Goal: Task Accomplishment & Management: Use online tool/utility

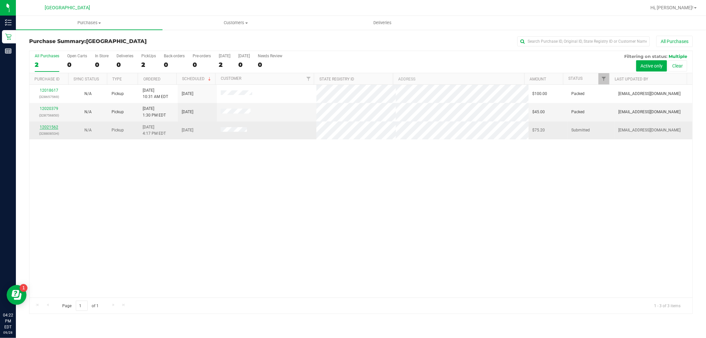
click at [45, 125] on link "12021562" at bounding box center [49, 127] width 19 height 5
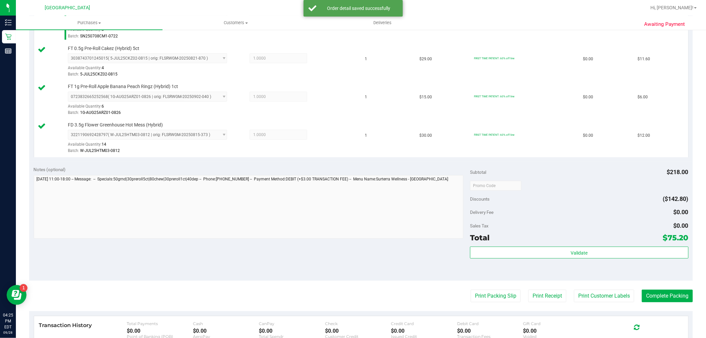
scroll to position [331, 0]
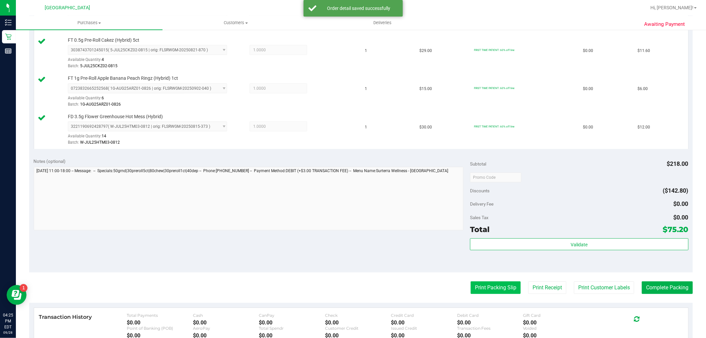
click at [484, 285] on button "Print Packing Slip" at bounding box center [496, 287] width 50 height 13
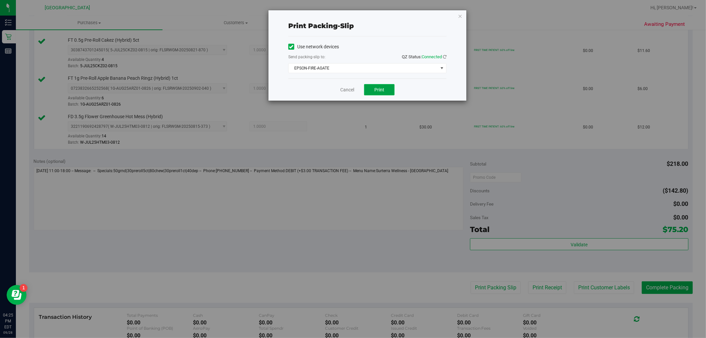
click at [386, 87] on button "Print" at bounding box center [379, 89] width 30 height 11
click at [347, 91] on link "Cancel" at bounding box center [347, 89] width 14 height 7
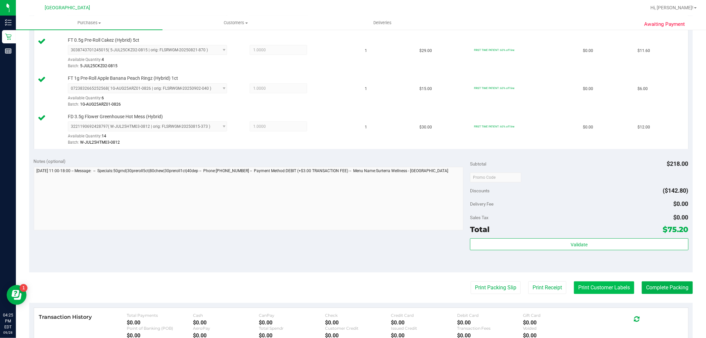
click at [603, 286] on button "Print Customer Labels" at bounding box center [604, 287] width 60 height 13
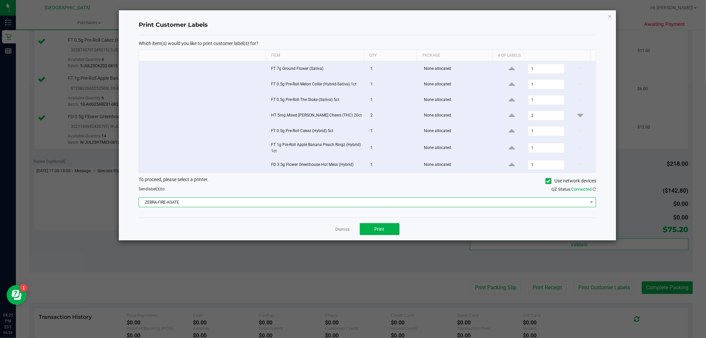
click at [396, 201] on span "ZEBRA-FIRE-AGATE" at bounding box center [363, 202] width 448 height 9
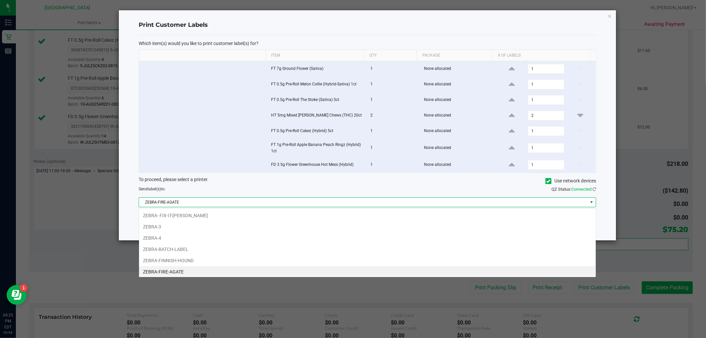
scroll to position [2, 0]
click at [432, 293] on ngb-modal-window "Print Customer Labels Which item(s) would you like to print customer label(s) f…" at bounding box center [355, 169] width 711 height 338
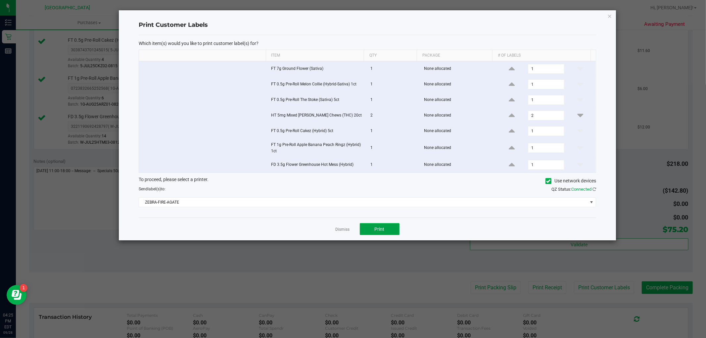
click at [397, 234] on button "Print" at bounding box center [380, 229] width 40 height 12
click at [611, 17] on icon "button" at bounding box center [609, 16] width 5 height 8
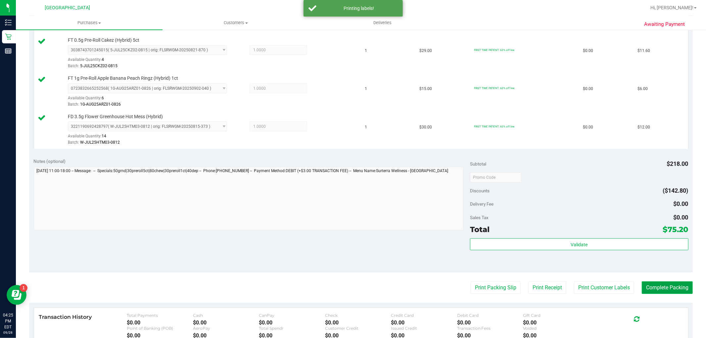
click at [680, 291] on button "Complete Packing" at bounding box center [667, 287] width 51 height 13
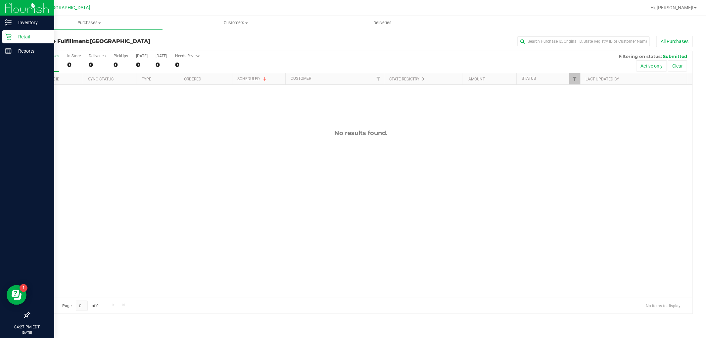
click at [13, 38] on p "Retail" at bounding box center [32, 37] width 40 height 8
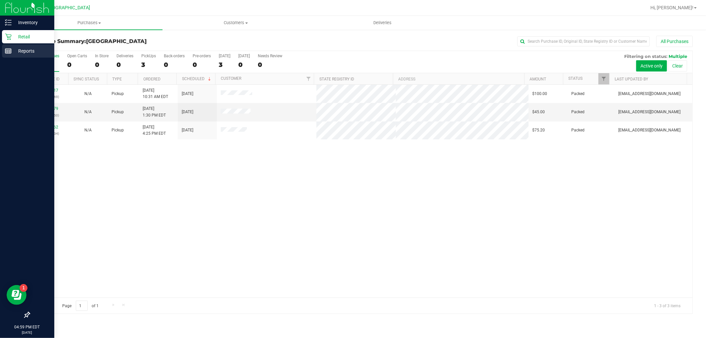
click at [12, 49] on p "Reports" at bounding box center [32, 51] width 40 height 8
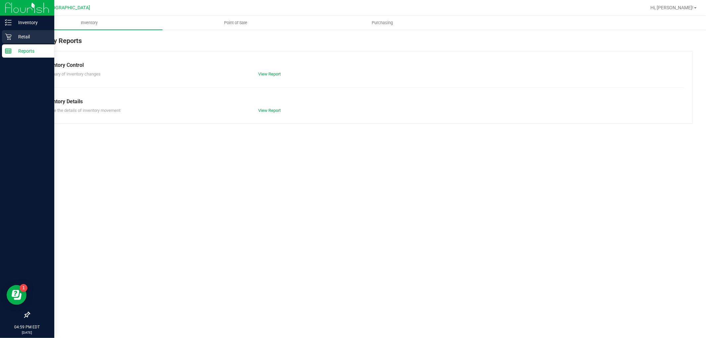
click at [38, 40] on p "Retail" at bounding box center [32, 37] width 40 height 8
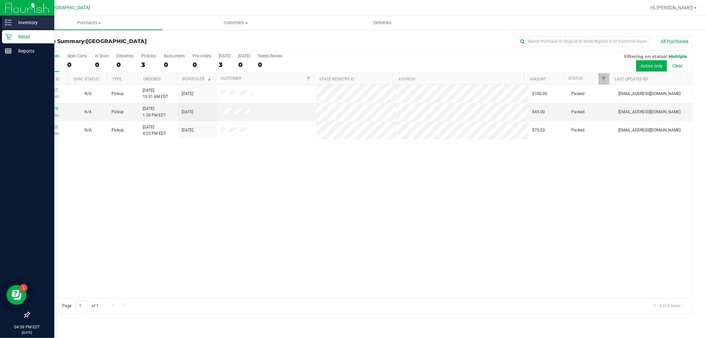
click at [22, 22] on p "Inventory" at bounding box center [32, 23] width 40 height 8
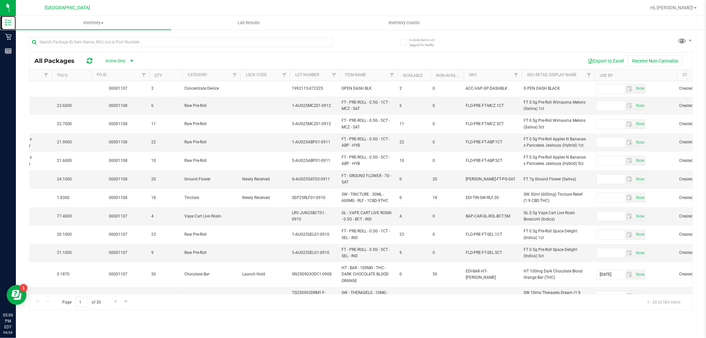
scroll to position [0, 322]
click at [492, 72] on th "SKU" at bounding box center [491, 75] width 58 height 12
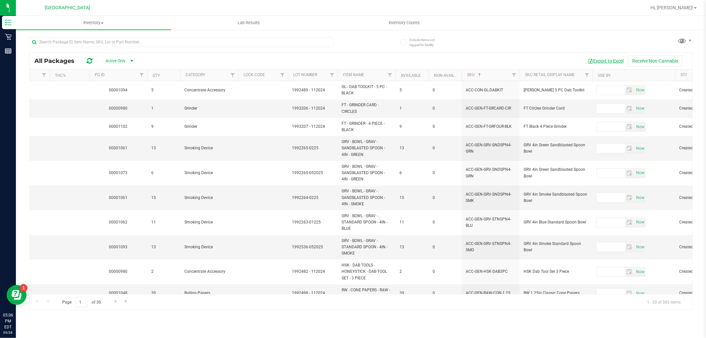
click at [611, 63] on button "Export to Excel" at bounding box center [605, 60] width 44 height 11
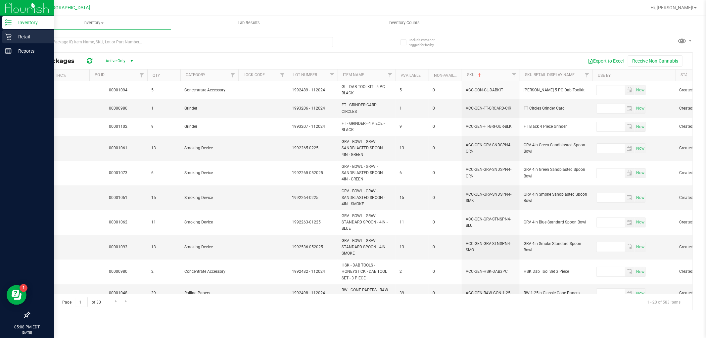
click at [6, 34] on icon at bounding box center [8, 37] width 6 height 6
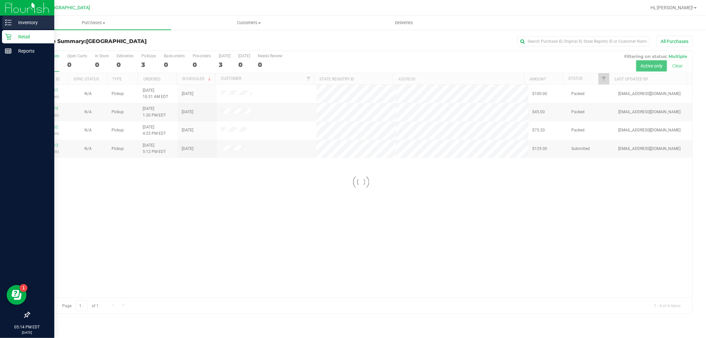
click at [7, 23] on icon at bounding box center [8, 22] width 7 height 7
click at [8, 21] on icon at bounding box center [8, 22] width 7 height 7
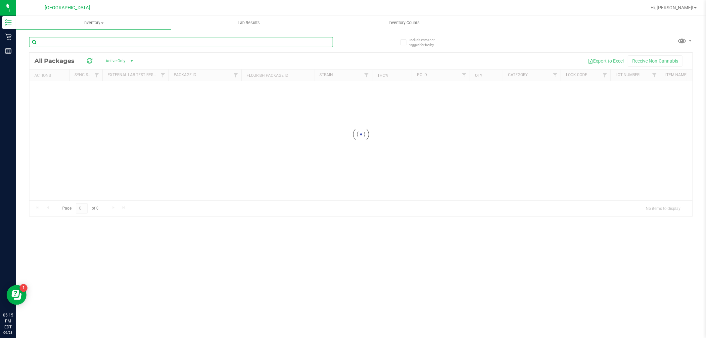
click at [103, 45] on input "text" at bounding box center [181, 42] width 304 height 10
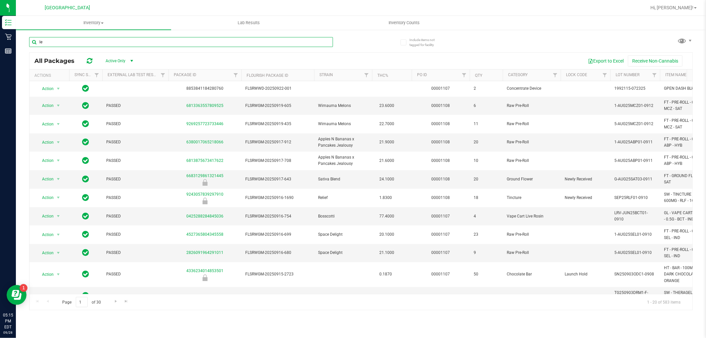
type input "lem"
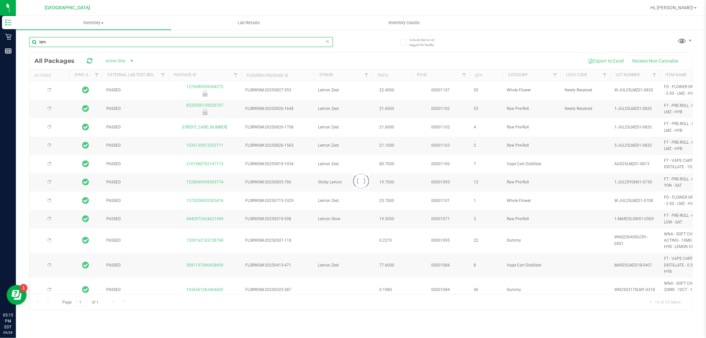
type input "[DATE]"
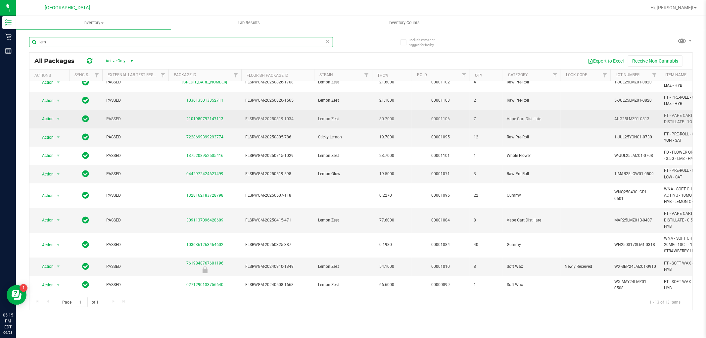
scroll to position [57, 0]
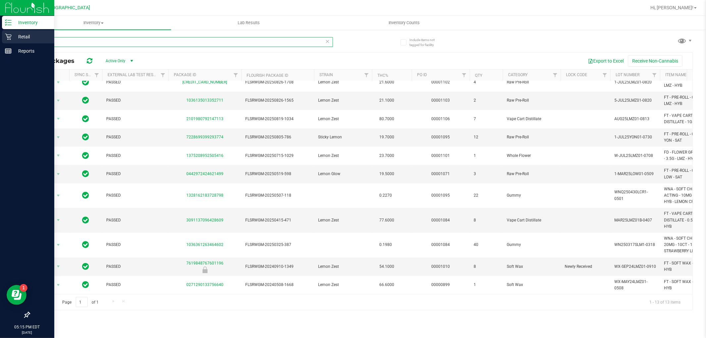
type input "lem"
click at [18, 34] on p "Retail" at bounding box center [32, 37] width 40 height 8
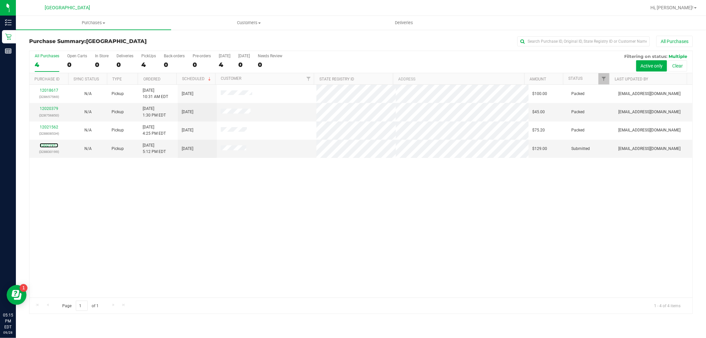
click at [50, 146] on link "12021913" at bounding box center [49, 145] width 19 height 5
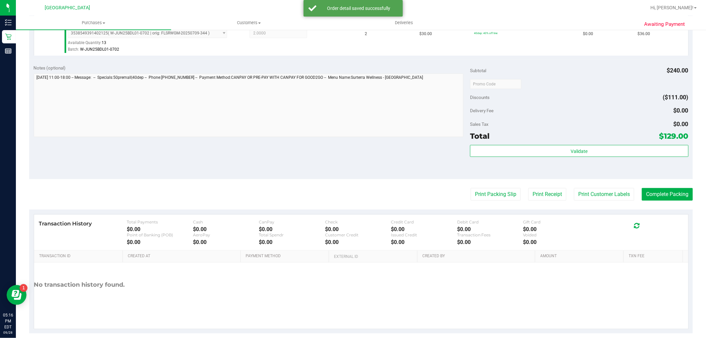
scroll to position [312, 0]
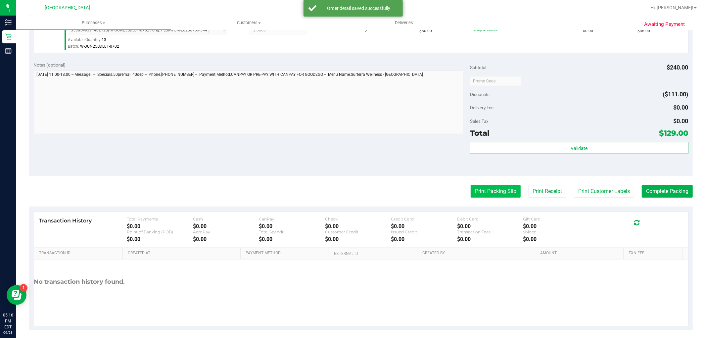
click at [482, 191] on button "Print Packing Slip" at bounding box center [496, 191] width 50 height 13
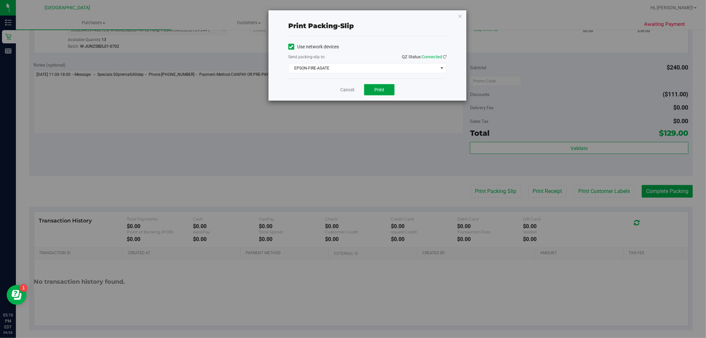
click at [385, 88] on button "Print" at bounding box center [379, 89] width 30 height 11
click at [460, 17] on icon "button" at bounding box center [460, 16] width 5 height 8
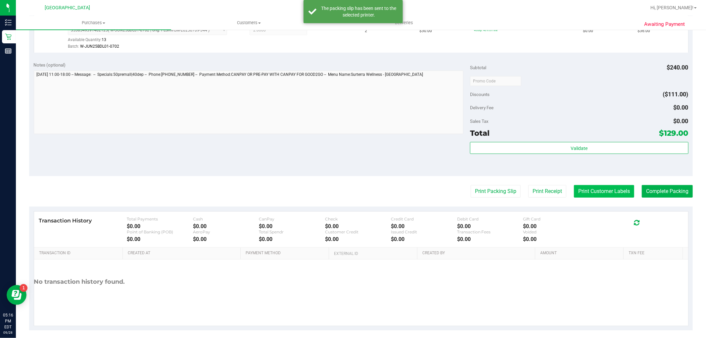
click at [578, 194] on button "Print Customer Labels" at bounding box center [604, 191] width 60 height 13
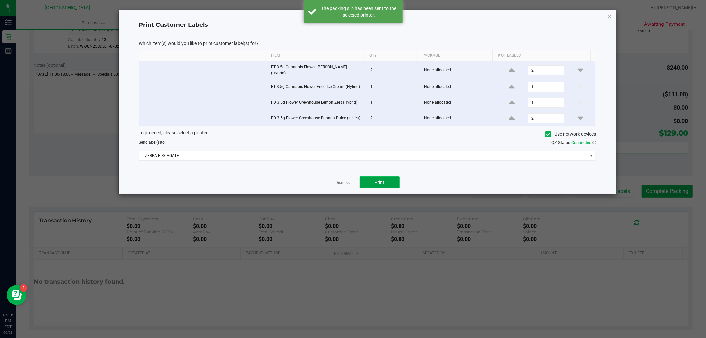
click at [386, 185] on button "Print" at bounding box center [380, 182] width 40 height 12
click at [610, 15] on icon "button" at bounding box center [609, 16] width 5 height 8
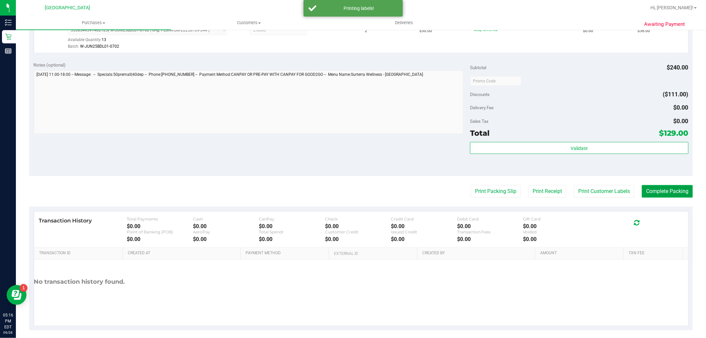
click at [662, 187] on button "Complete Packing" at bounding box center [667, 191] width 51 height 13
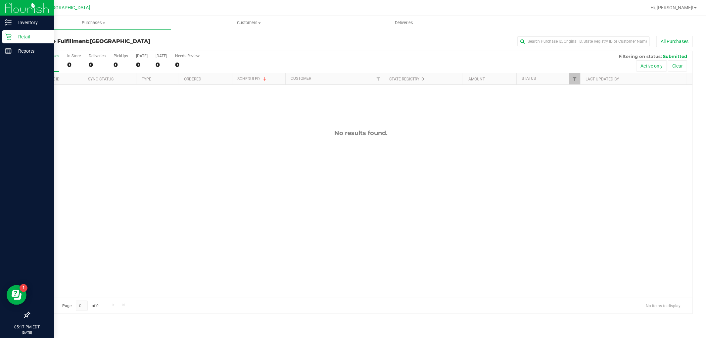
click at [7, 35] on icon at bounding box center [8, 37] width 6 height 6
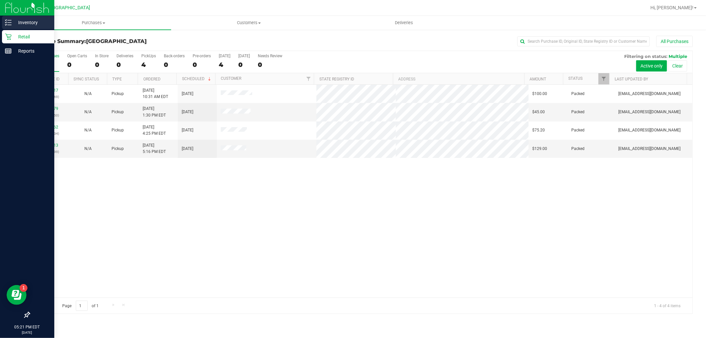
click at [15, 24] on p "Inventory" at bounding box center [32, 23] width 40 height 8
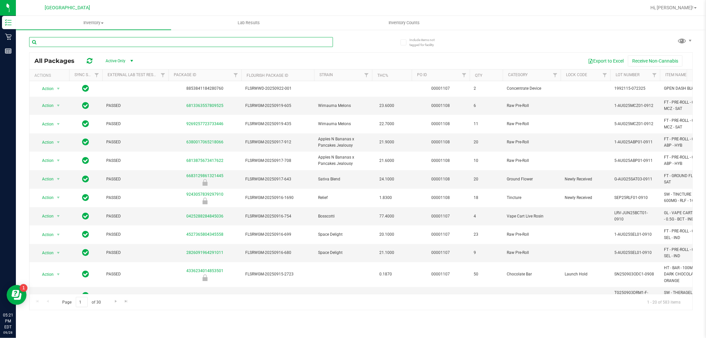
click at [234, 38] on input "text" at bounding box center [181, 42] width 304 height 10
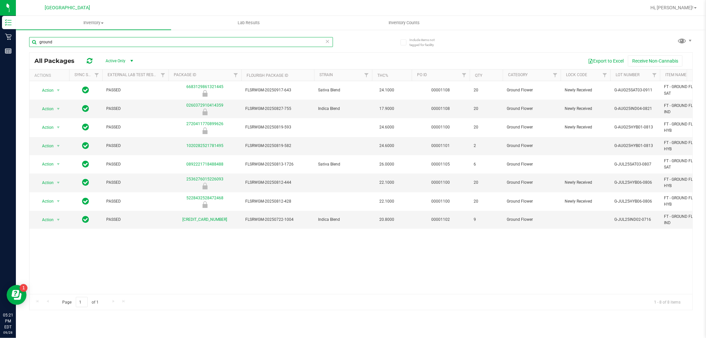
type input "ground"
drag, startPoint x: 416, startPoint y: 285, endPoint x: 453, endPoint y: 286, distance: 37.7
click at [453, 286] on div "Action Action Global inventory Package audit log Print package label Print prod…" at bounding box center [360, 187] width 663 height 213
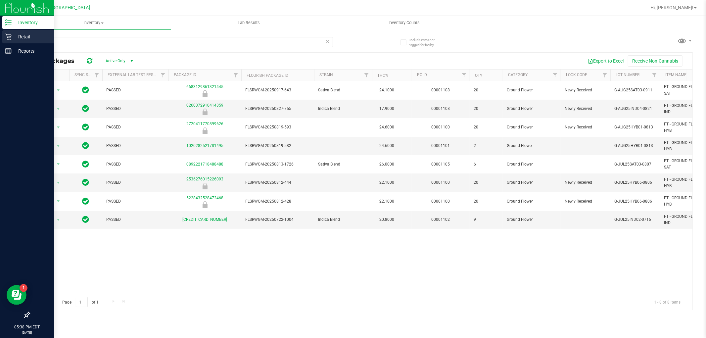
click at [10, 32] on div "Retail" at bounding box center [28, 36] width 52 height 13
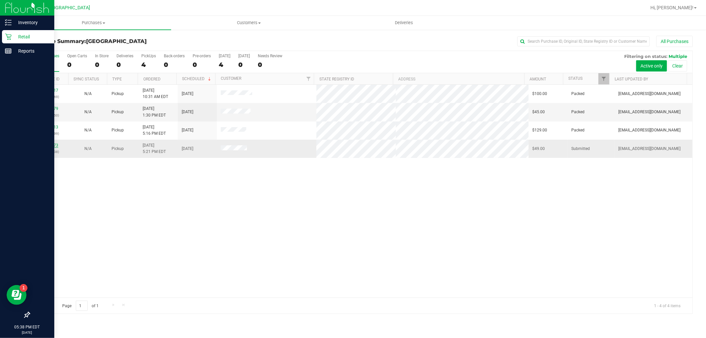
click at [54, 148] on link "12021973" at bounding box center [49, 145] width 19 height 5
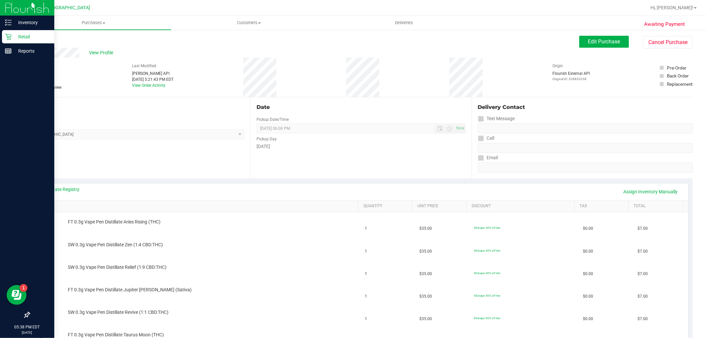
click at [32, 39] on link "Back" at bounding box center [34, 39] width 10 height 5
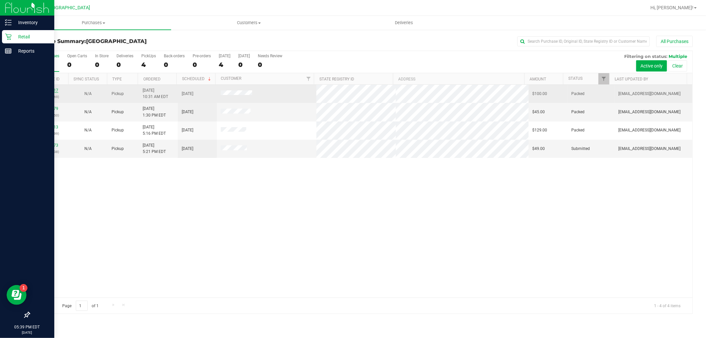
click at [57, 88] on link "12018617" at bounding box center [49, 90] width 19 height 5
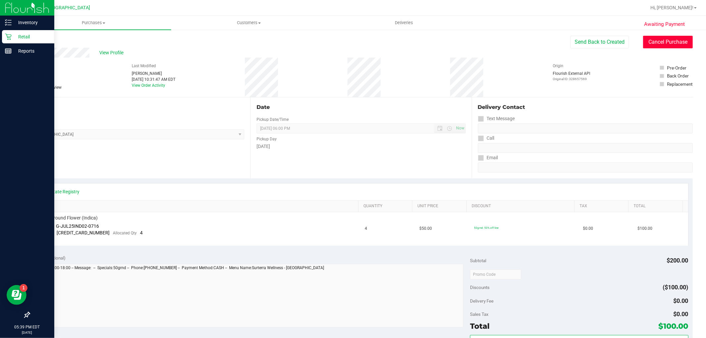
click at [659, 47] on button "Cancel Purchase" at bounding box center [668, 42] width 50 height 13
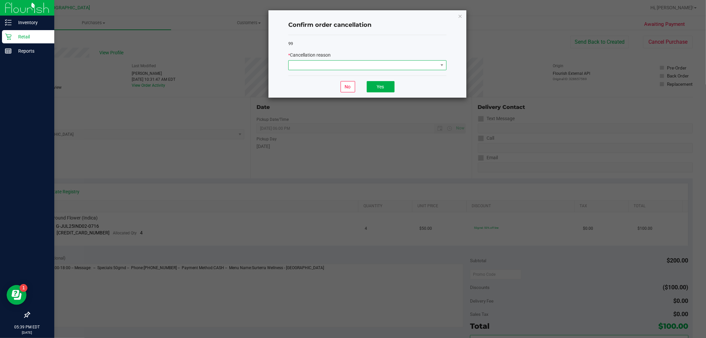
click at [422, 67] on span at bounding box center [363, 65] width 149 height 9
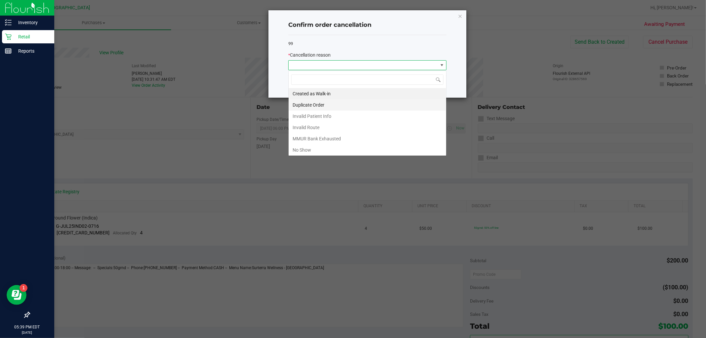
scroll to position [10, 158]
click at [353, 146] on li "No Show" at bounding box center [368, 149] width 158 height 11
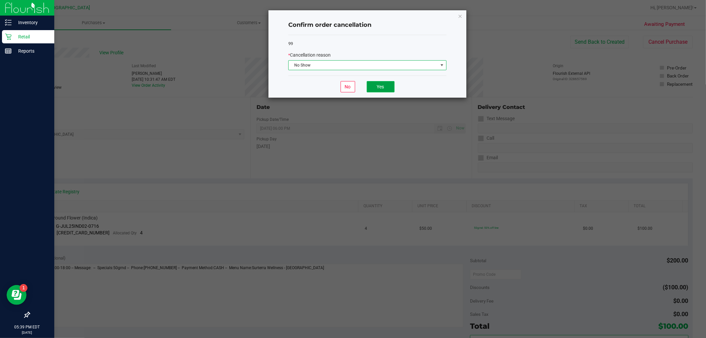
click at [386, 85] on button "Yes" at bounding box center [381, 86] width 28 height 11
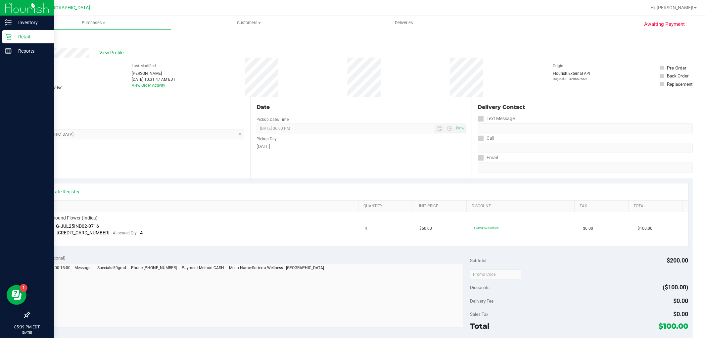
click at [38, 37] on div "Back" at bounding box center [34, 40] width 10 height 8
click at [41, 43] on div "Back" at bounding box center [361, 42] width 664 height 12
click at [41, 40] on div "Back" at bounding box center [361, 42] width 664 height 12
click at [39, 40] on link "Back" at bounding box center [34, 39] width 10 height 5
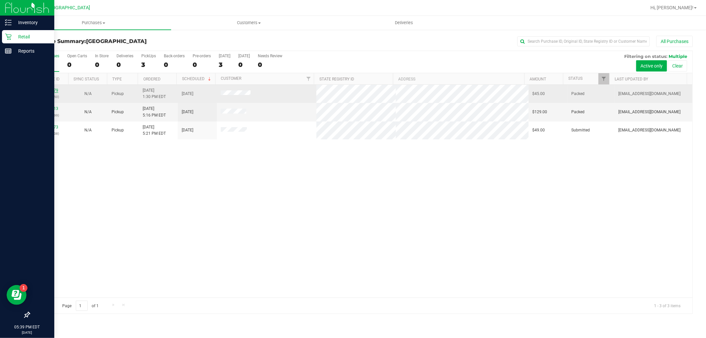
click at [54, 91] on link "12020379" at bounding box center [49, 90] width 19 height 5
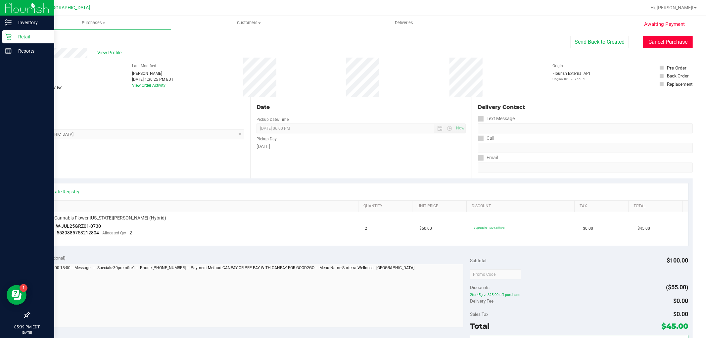
click at [663, 46] on button "Cancel Purchase" at bounding box center [668, 42] width 50 height 13
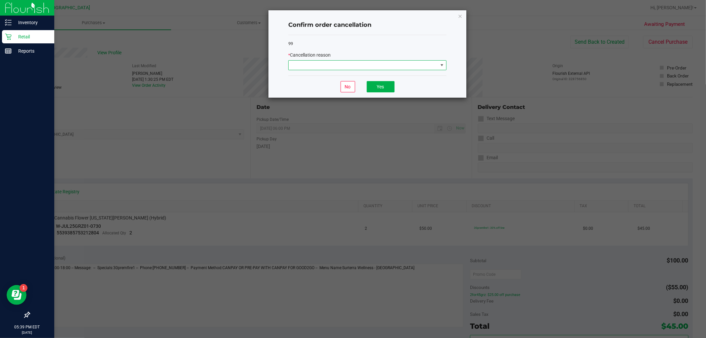
click at [405, 67] on span at bounding box center [363, 65] width 149 height 9
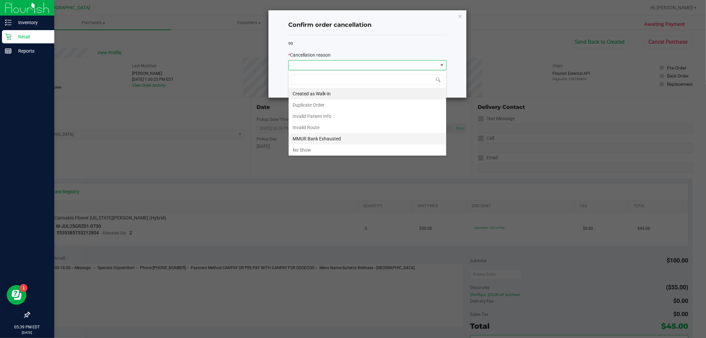
scroll to position [10, 158]
click at [383, 147] on li "No Show" at bounding box center [368, 149] width 158 height 11
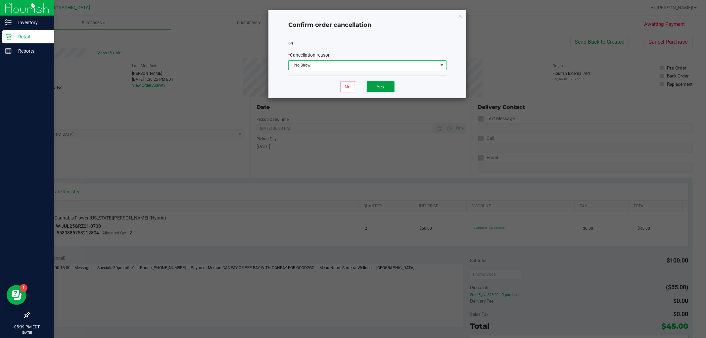
click at [392, 85] on button "Yes" at bounding box center [381, 86] width 28 height 11
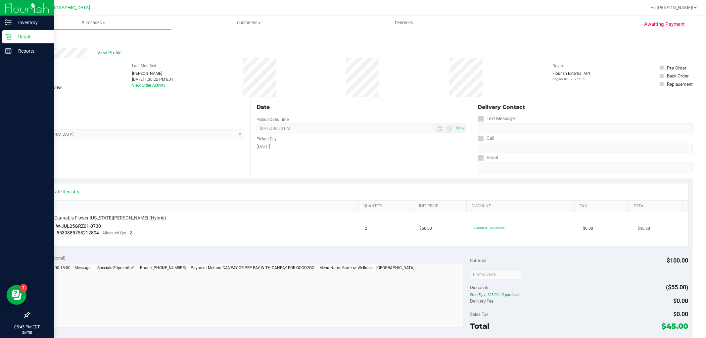
click at [8, 37] on icon at bounding box center [8, 36] width 7 height 7
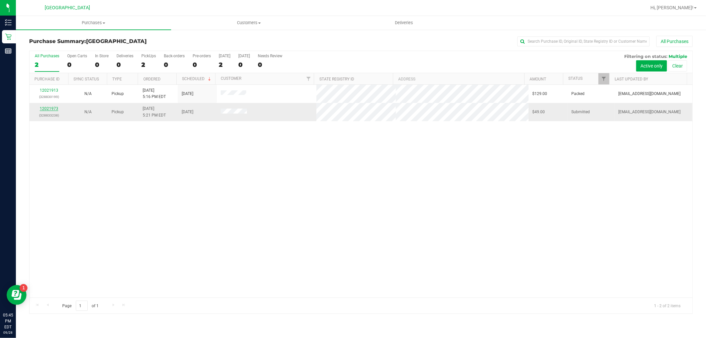
click at [54, 110] on link "12021973" at bounding box center [49, 108] width 19 height 5
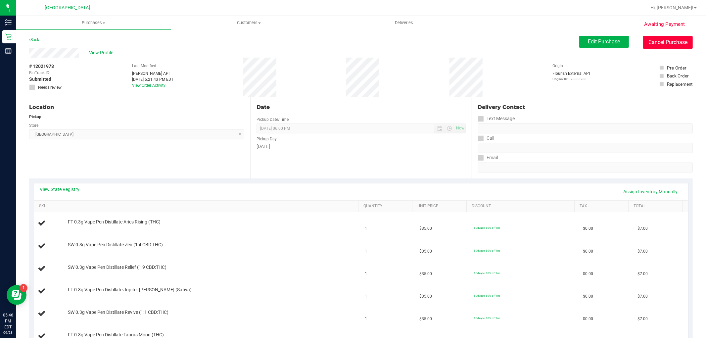
click at [660, 41] on button "Cancel Purchase" at bounding box center [668, 42] width 50 height 13
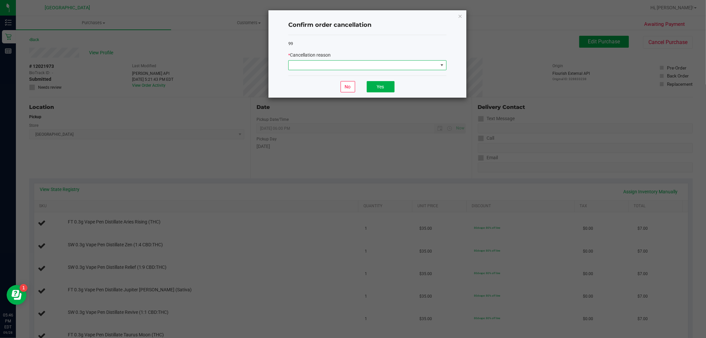
click at [331, 66] on span at bounding box center [363, 65] width 149 height 9
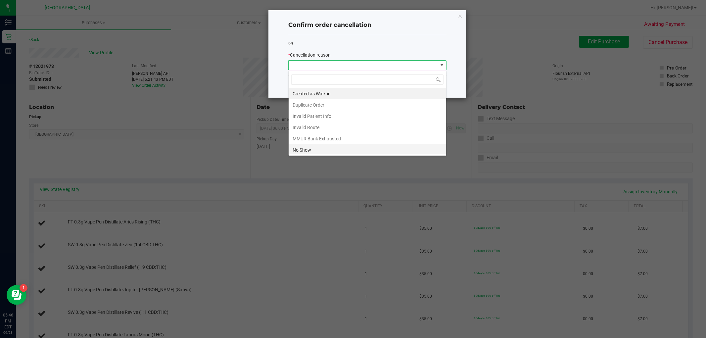
scroll to position [10, 158]
click at [353, 101] on li "Duplicate Order" at bounding box center [368, 104] width 158 height 11
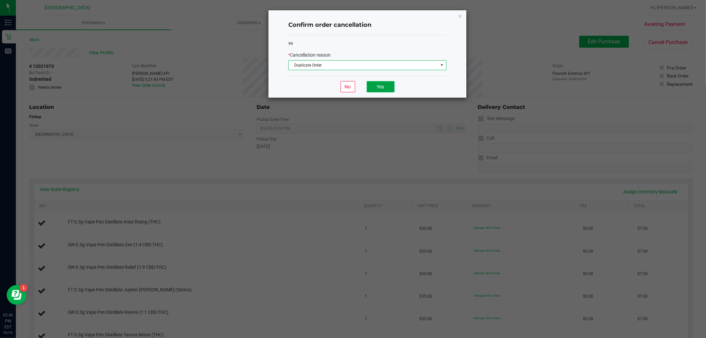
click at [389, 89] on button "Yes" at bounding box center [381, 86] width 28 height 11
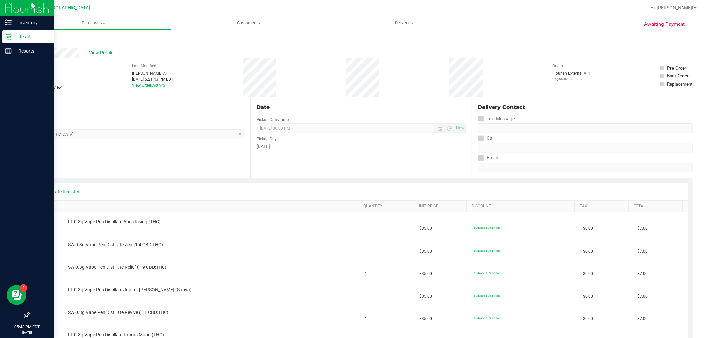
click at [10, 33] on icon at bounding box center [8, 36] width 7 height 7
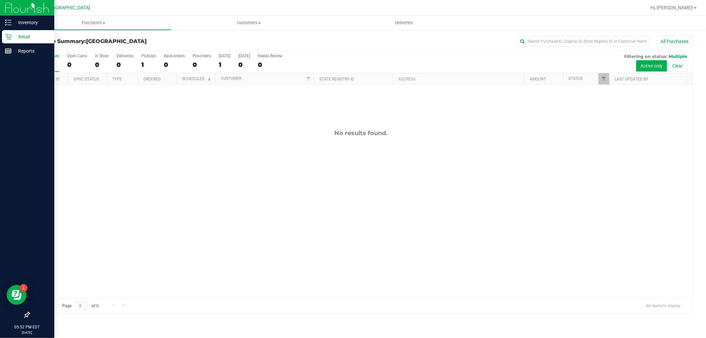
click at [5, 38] on icon at bounding box center [8, 36] width 7 height 7
click at [35, 53] on p "Reports" at bounding box center [32, 51] width 40 height 8
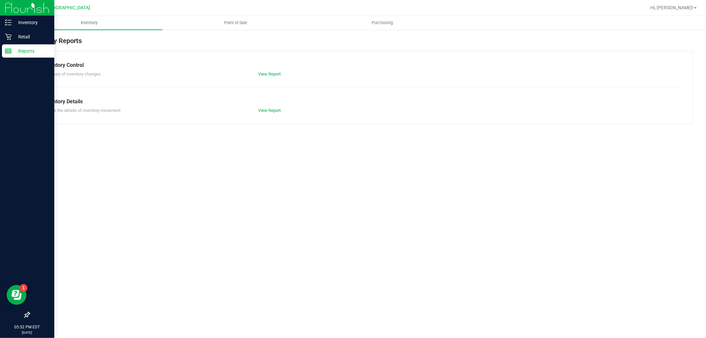
click at [30, 42] on div "Retail" at bounding box center [28, 36] width 52 height 13
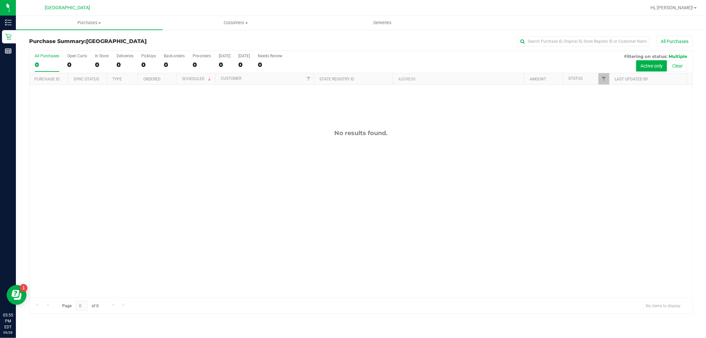
click at [301, 152] on div "No results found." at bounding box center [360, 213] width 663 height 257
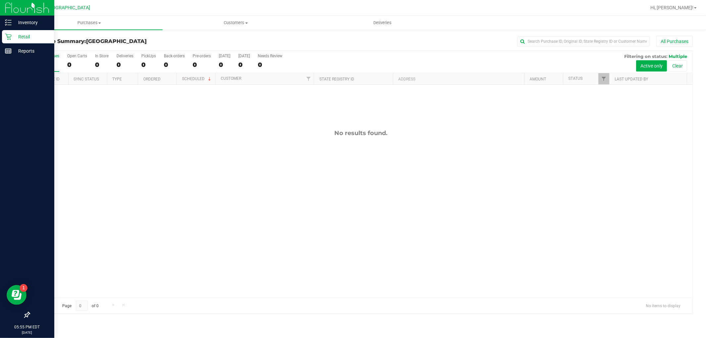
click at [15, 40] on p "Retail" at bounding box center [32, 37] width 40 height 8
click at [20, 51] on p "Reports" at bounding box center [32, 51] width 40 height 8
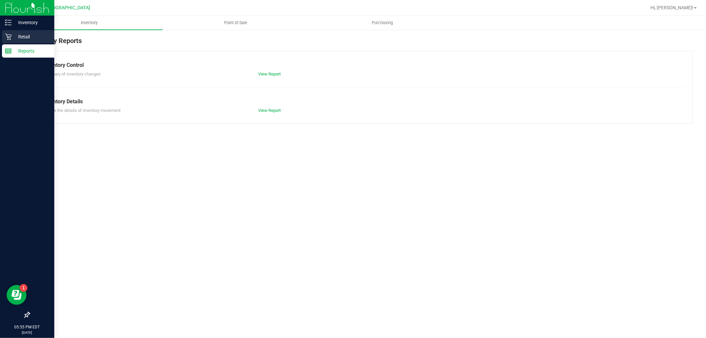
click at [37, 39] on p "Retail" at bounding box center [32, 37] width 40 height 8
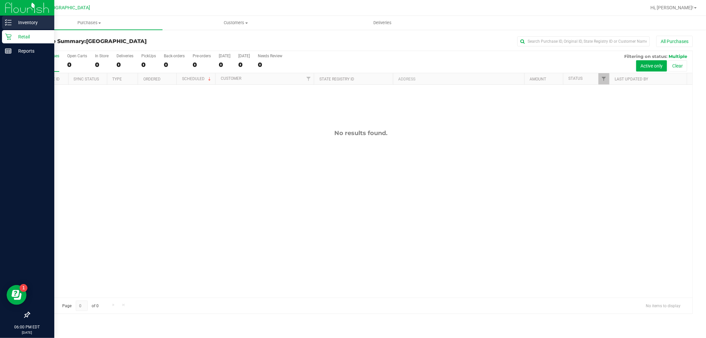
click at [20, 25] on p "Inventory" at bounding box center [32, 23] width 40 height 8
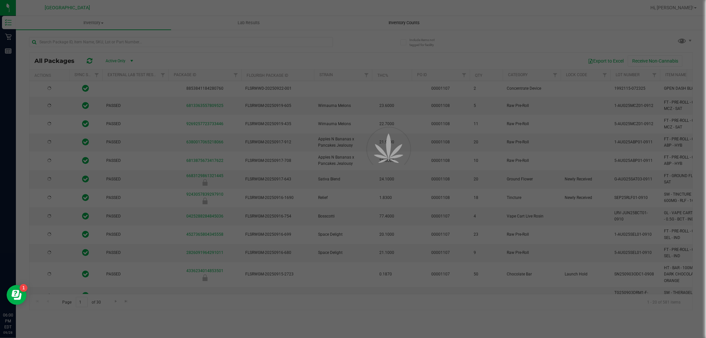
click at [398, 27] on div at bounding box center [353, 169] width 706 height 338
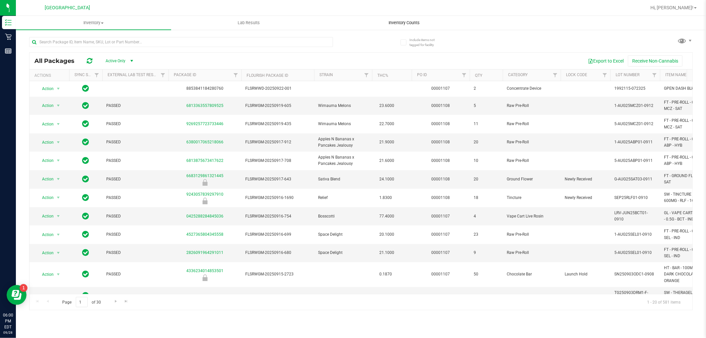
click at [398, 27] on uib-tab-heading "Inventory Counts" at bounding box center [404, 22] width 155 height 13
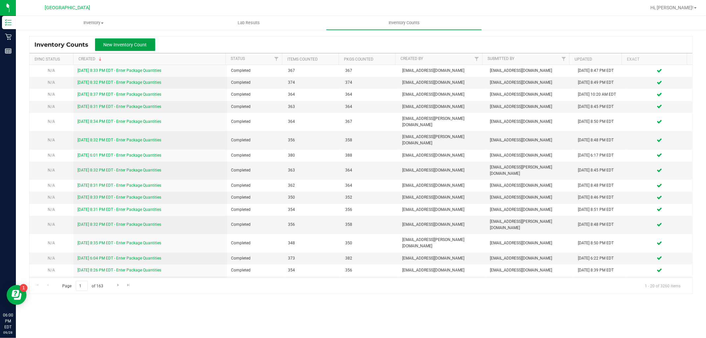
click at [141, 46] on span "New Inventory Count" at bounding box center [125, 44] width 43 height 5
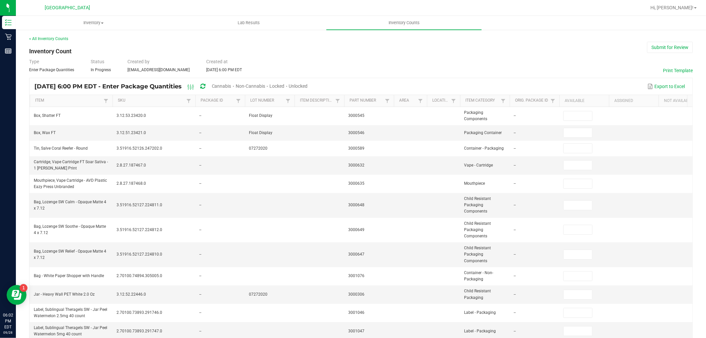
click at [157, 104] on th "SKU" at bounding box center [154, 101] width 83 height 12
click at [160, 101] on link "SKU" at bounding box center [151, 100] width 67 height 5
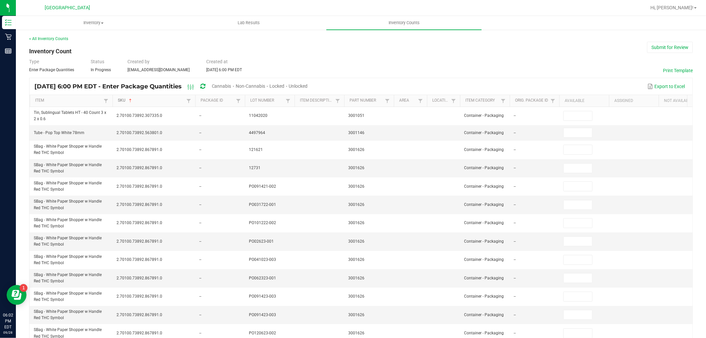
click at [156, 101] on link "SKU" at bounding box center [151, 100] width 67 height 5
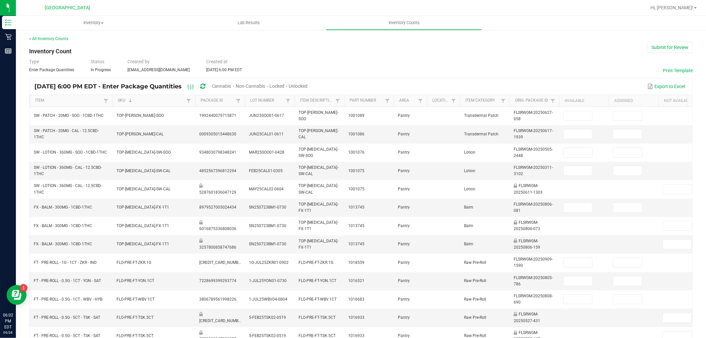
click at [308, 87] on span "Unlocked" at bounding box center [298, 85] width 19 height 5
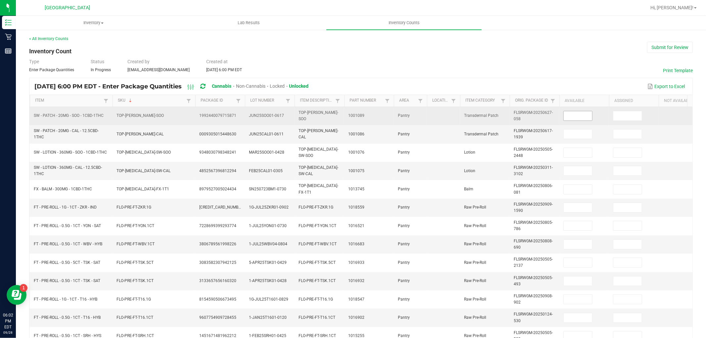
click at [576, 119] on input at bounding box center [578, 115] width 28 height 9
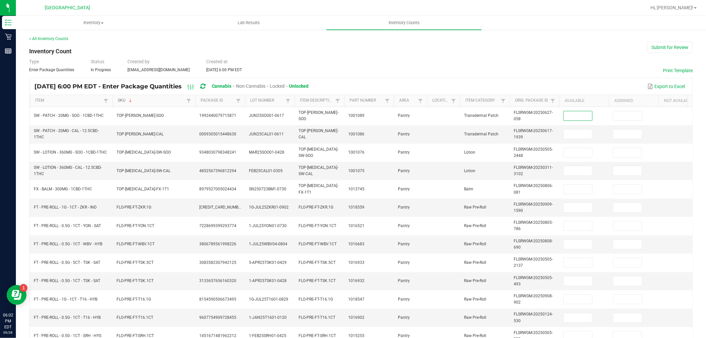
click at [166, 99] on link "SKU" at bounding box center [151, 100] width 67 height 5
click at [155, 96] on th "SKU Not Sorted" at bounding box center [154, 101] width 83 height 12
click at [158, 103] on link "SKU" at bounding box center [151, 100] width 67 height 5
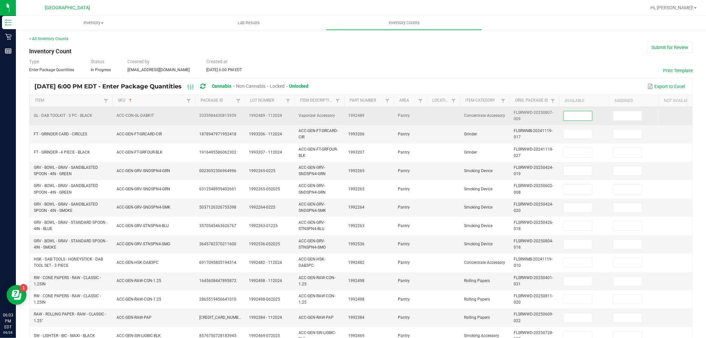
click at [568, 115] on input at bounding box center [578, 115] width 28 height 9
type input "5"
type input "1"
type input "9"
type input "13"
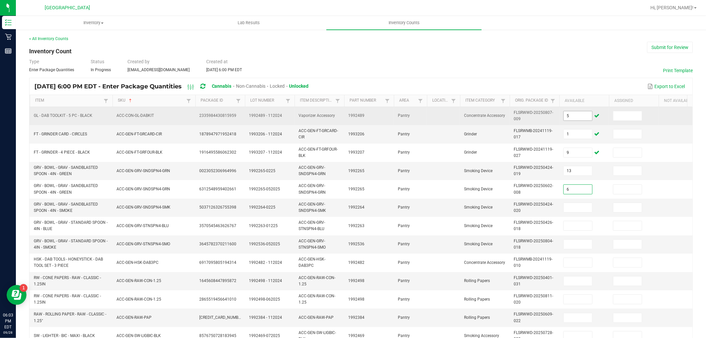
type input "6"
type input "15"
type input "11"
type input "13"
type input "2"
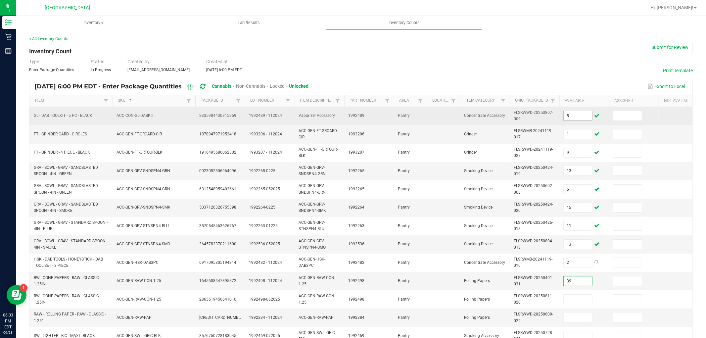
type input "39"
type input "15"
type input "22"
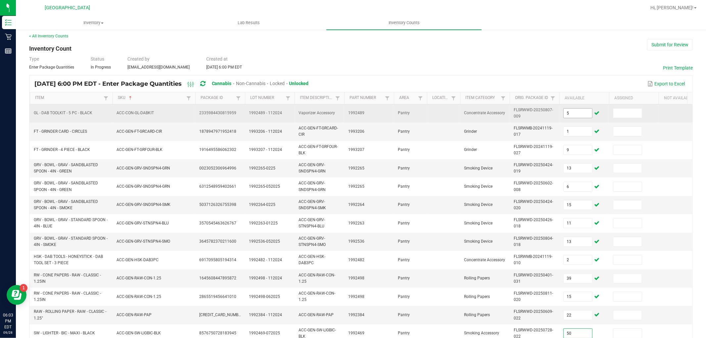
type input "50"
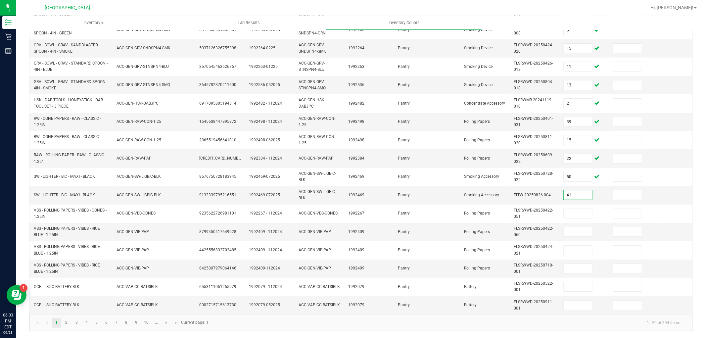
type input "41"
type input "2"
type input "18"
type input "33"
type input "47"
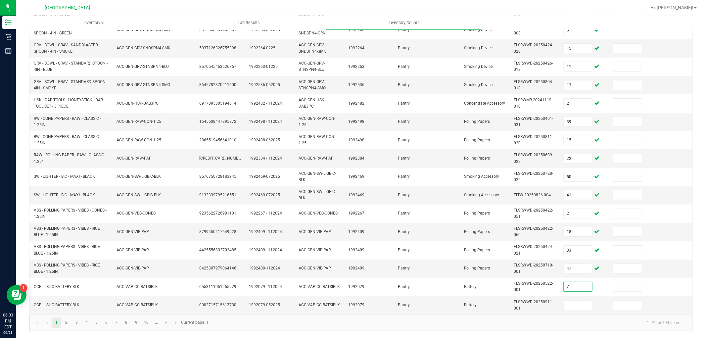
type input "7"
type input "10"
click at [164, 322] on span "Go to the next page" at bounding box center [166, 322] width 5 height 5
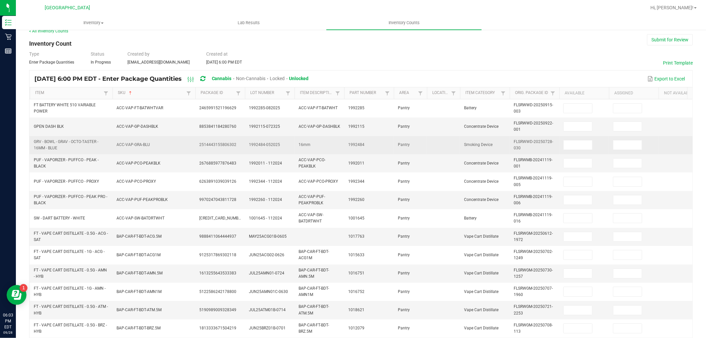
scroll to position [0, 0]
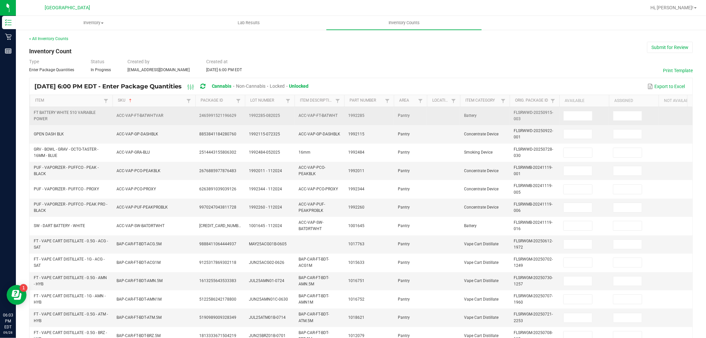
click at [578, 121] on td at bounding box center [584, 116] width 50 height 18
click at [579, 118] on input at bounding box center [578, 115] width 28 height 9
type input "8"
type input "2"
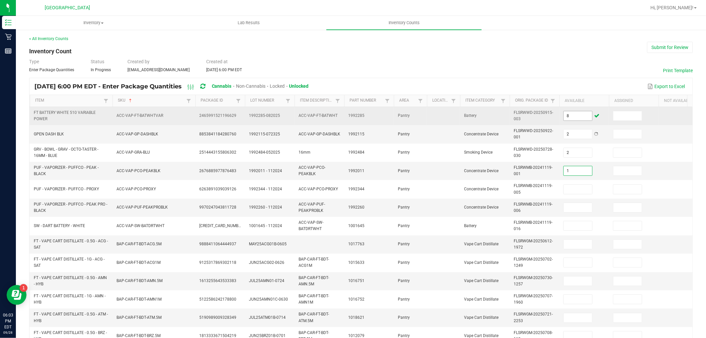
type input "1"
type input "4"
type input "2"
type input "3"
type input "2"
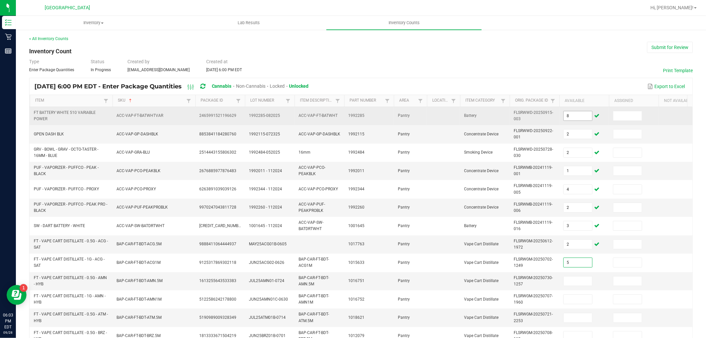
type input "5"
type input "1"
type input "9"
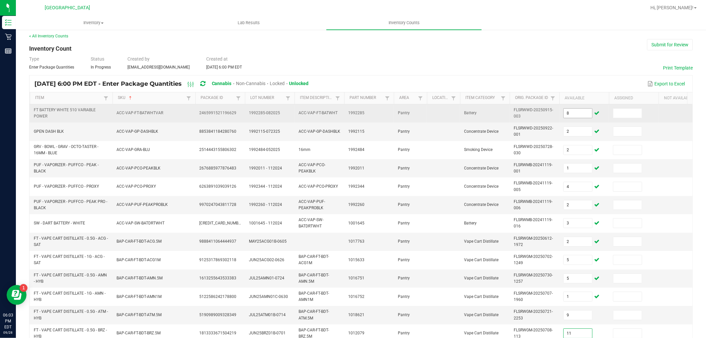
type input "11"
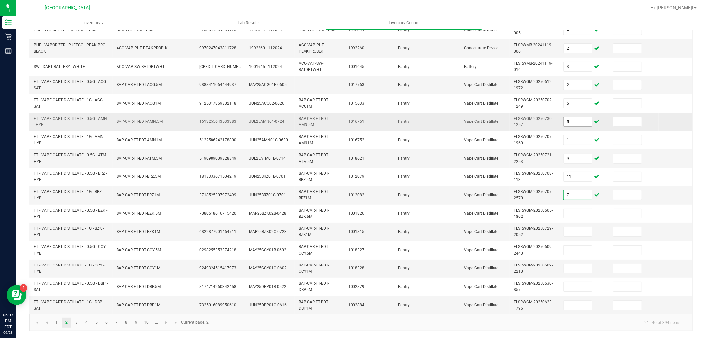
type input "7"
type input "6"
type input "2"
type input "7"
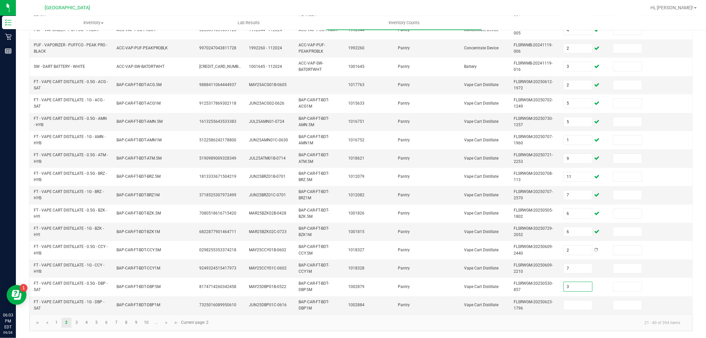
type input "3"
type input "12"
click at [168, 321] on span "Go to the next page" at bounding box center [166, 322] width 5 height 5
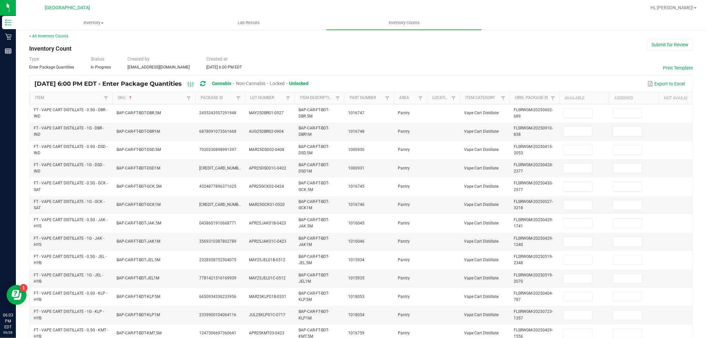
scroll to position [0, 0]
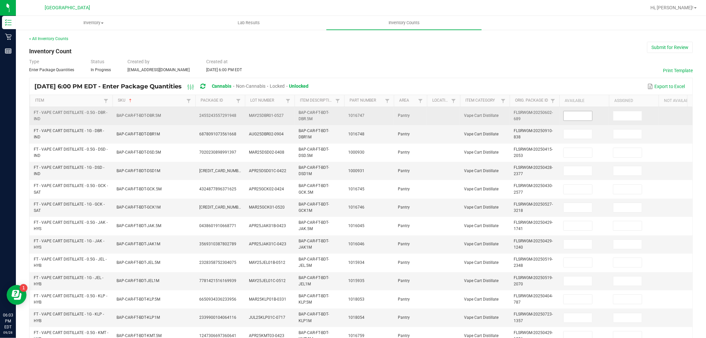
click at [572, 115] on input at bounding box center [578, 115] width 28 height 9
type input "9"
type input "8"
type input "12"
type input "4"
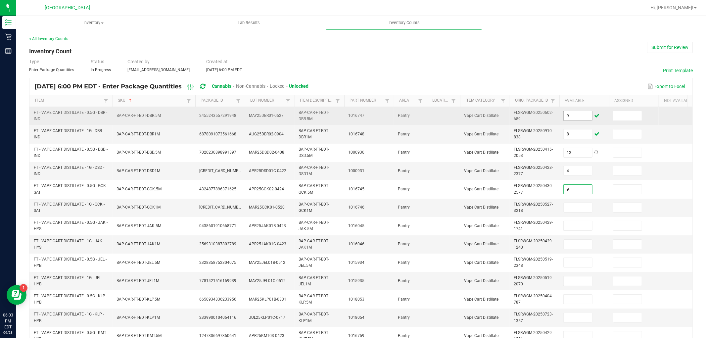
type input "9"
type input "5"
type input "6"
type input "4"
type input "8"
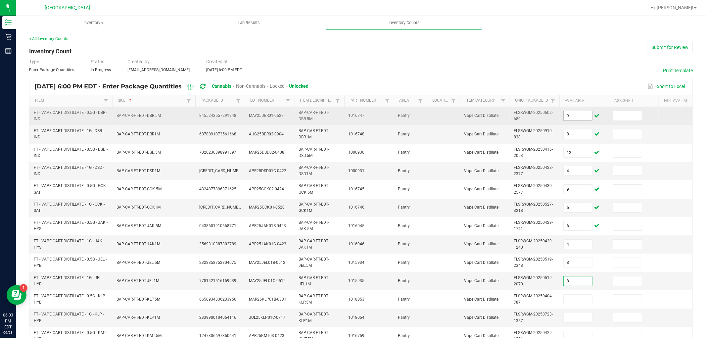
type input "8"
type input "3"
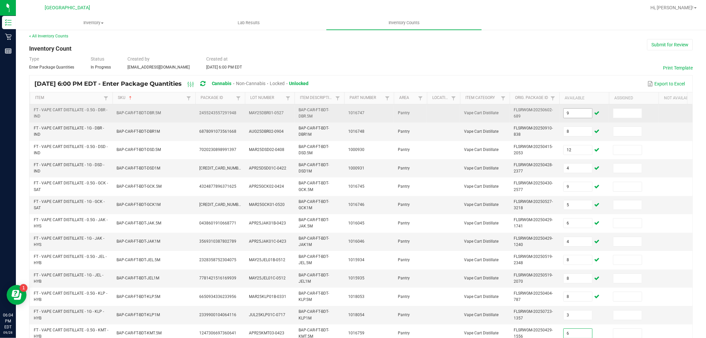
type input "6"
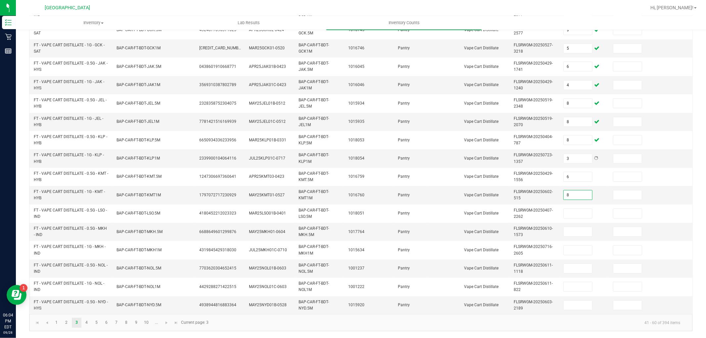
type input "8"
type input "2"
type input "5"
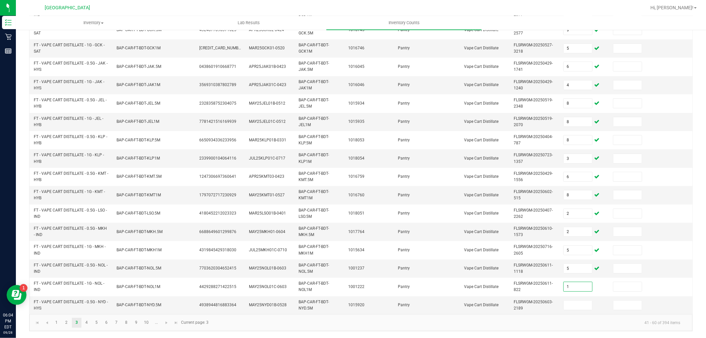
type input "1"
type input "2"
click at [164, 323] on span "Go to the next page" at bounding box center [166, 322] width 5 height 5
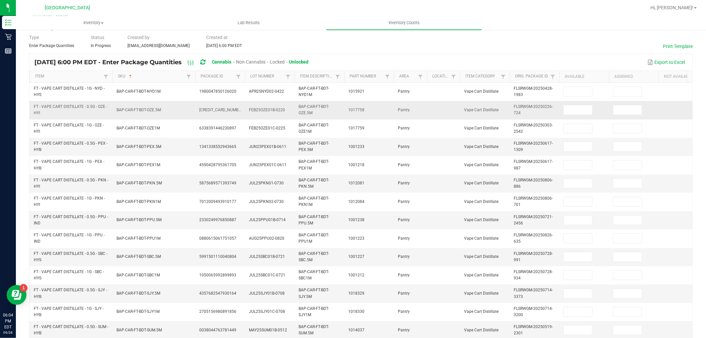
scroll to position [18, 0]
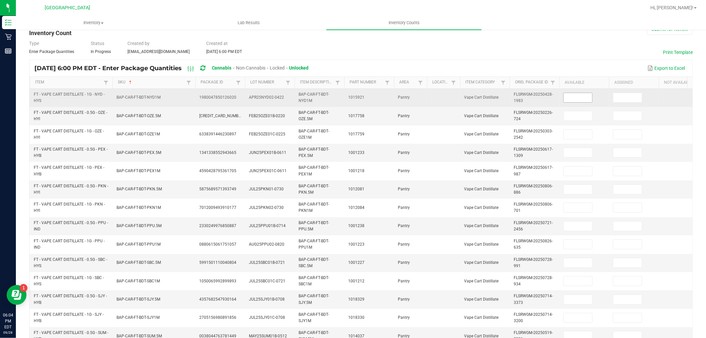
click at [571, 95] on input at bounding box center [578, 97] width 28 height 9
type input "10"
type input "6"
type input "2"
type input "10"
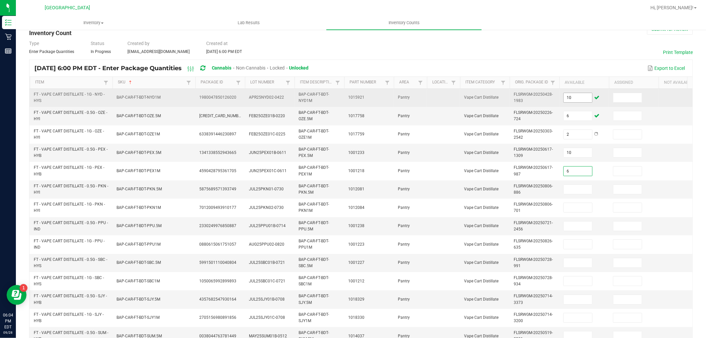
type input "6"
type input "11"
type input "5"
type input "3"
type input "8"
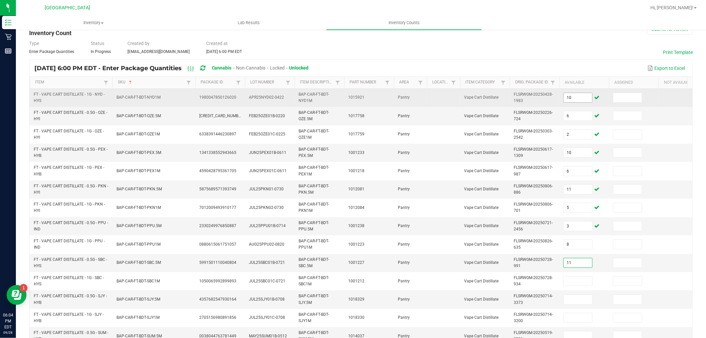
type input "11"
type input "3"
type input "5"
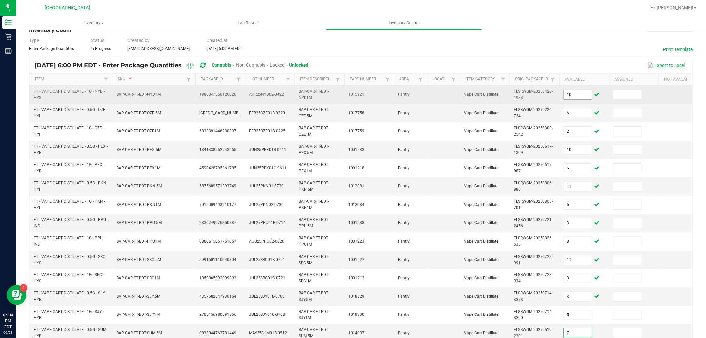
type input "7"
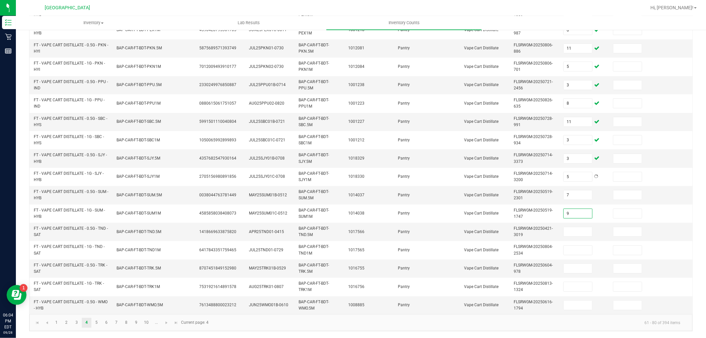
type input "9"
type input "2"
type input "11"
type input "8"
type input "5"
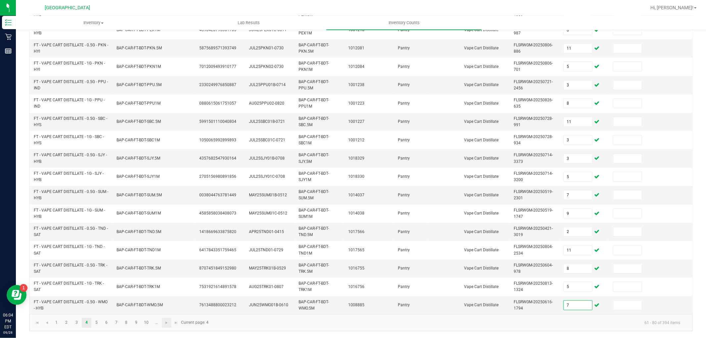
type input "7"
click at [162, 322] on link at bounding box center [167, 323] width 10 height 10
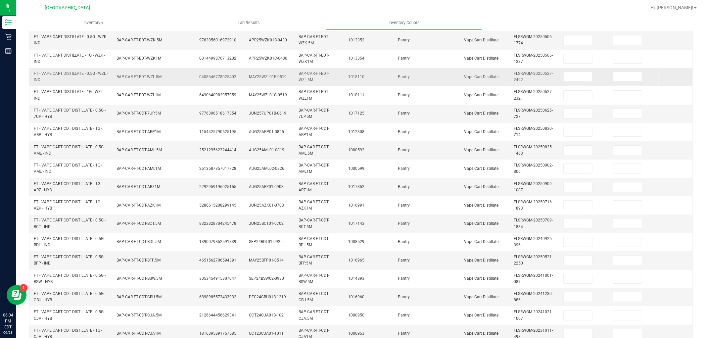
scroll to position [0, 0]
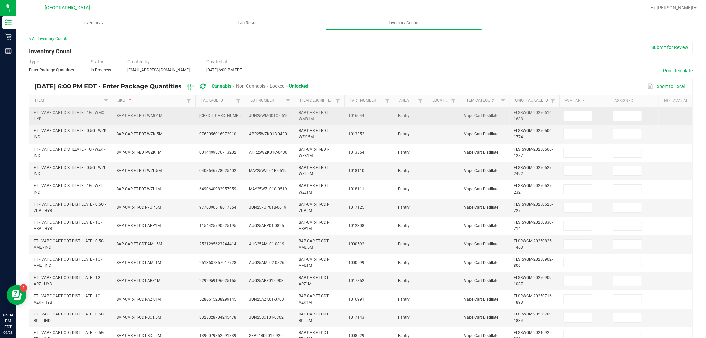
click at [573, 122] on td at bounding box center [584, 116] width 50 height 18
click at [574, 119] on input at bounding box center [578, 115] width 28 height 9
type input "11"
type input "3"
type input "11"
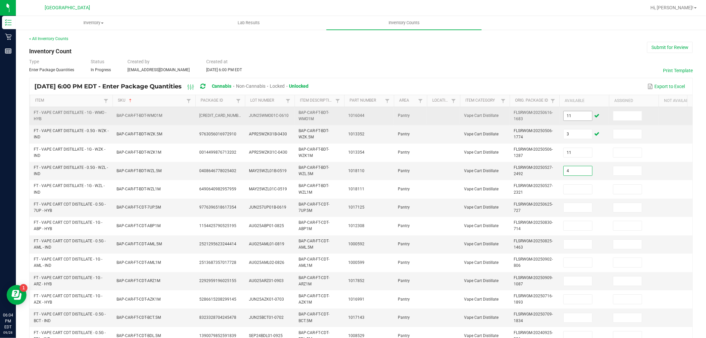
type input "4"
type input "3"
type input "7"
type input "4"
type input "9"
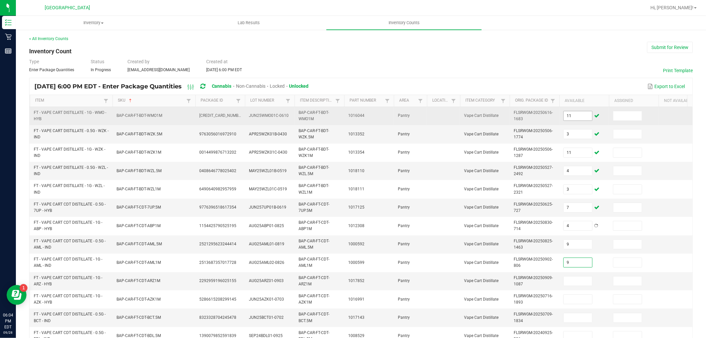
type input "9"
type input "12"
type input "8"
type input "1"
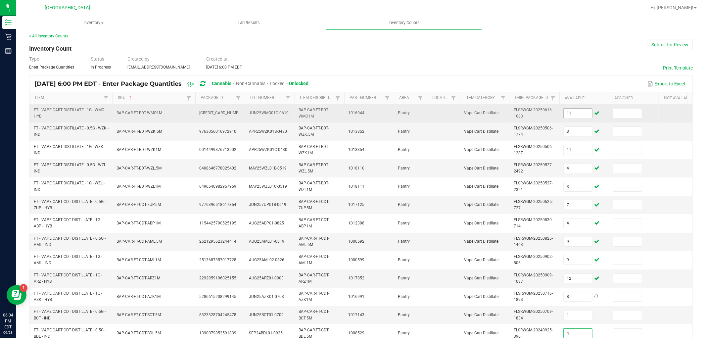
type input "4"
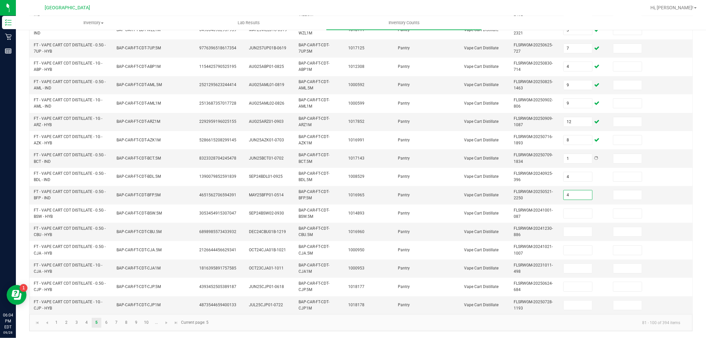
type input "4"
type input "3"
type input "5"
type input "11"
type input "4"
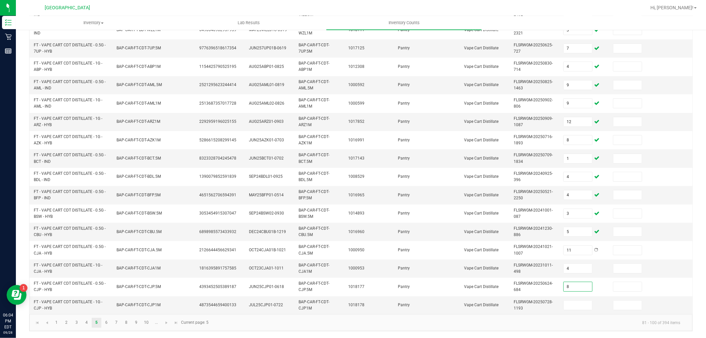
type input "8"
type input "6"
click at [167, 320] on span "Go to the next page" at bounding box center [166, 322] width 5 height 5
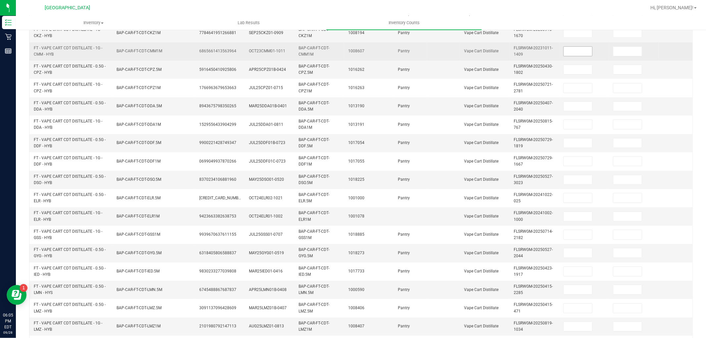
scroll to position [0, 0]
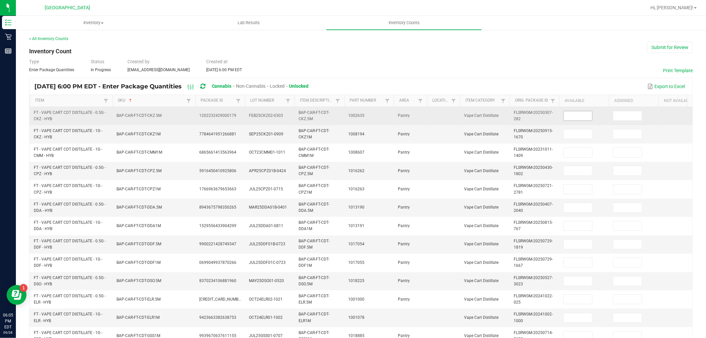
click at [577, 117] on input at bounding box center [578, 115] width 28 height 9
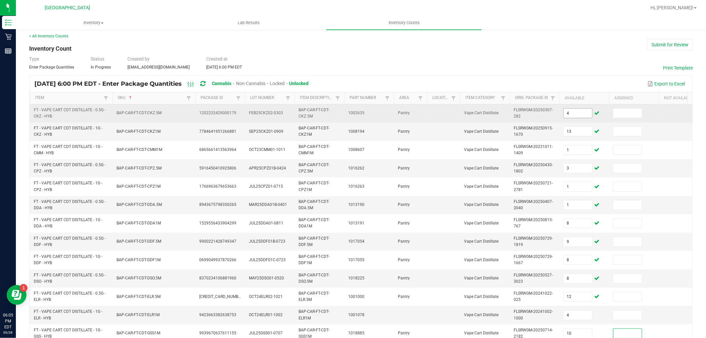
scroll to position [165, 0]
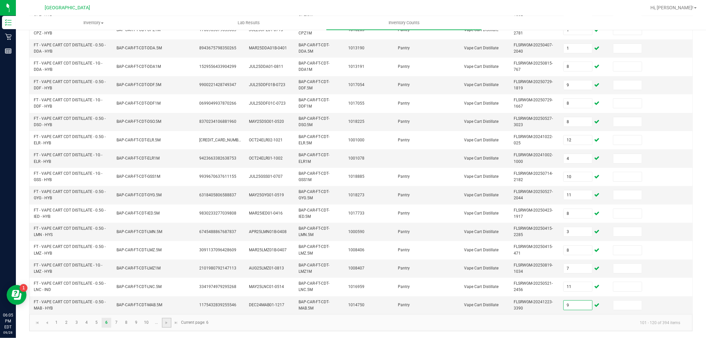
click at [162, 321] on link at bounding box center [167, 323] width 10 height 10
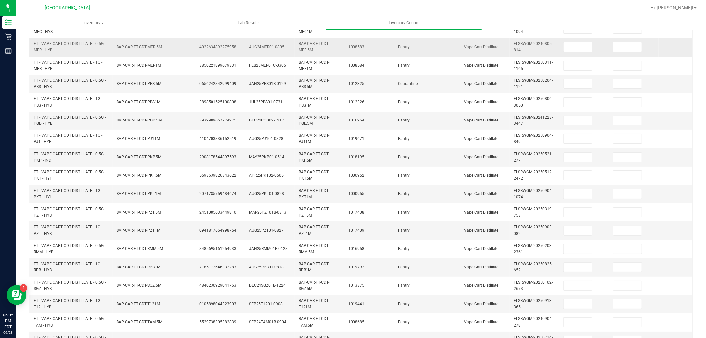
scroll to position [0, 0]
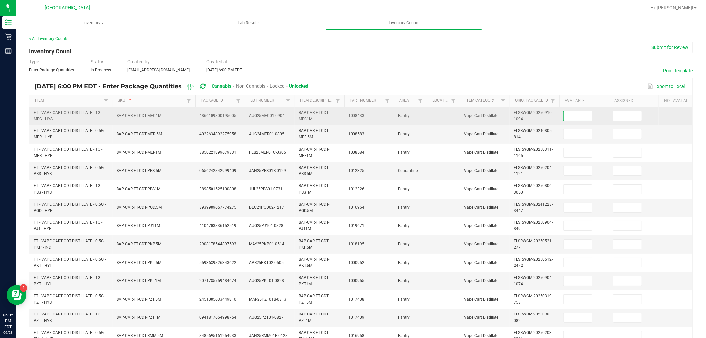
click at [574, 118] on input at bounding box center [578, 115] width 28 height 9
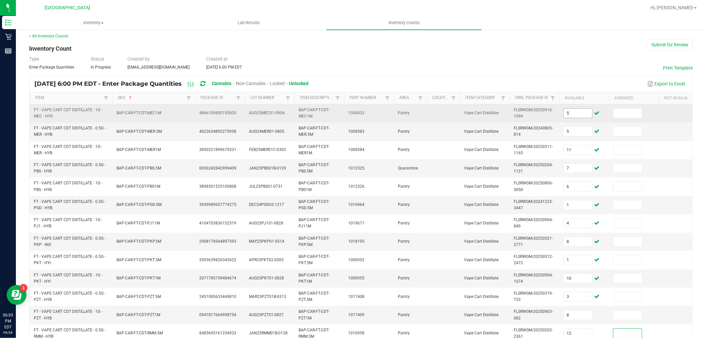
scroll to position [165, 0]
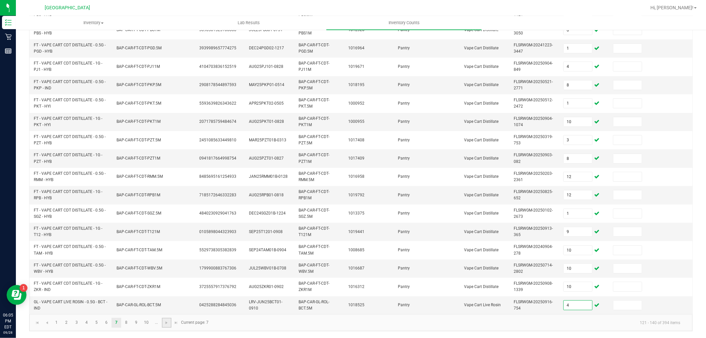
click at [165, 319] on link at bounding box center [167, 323] width 10 height 10
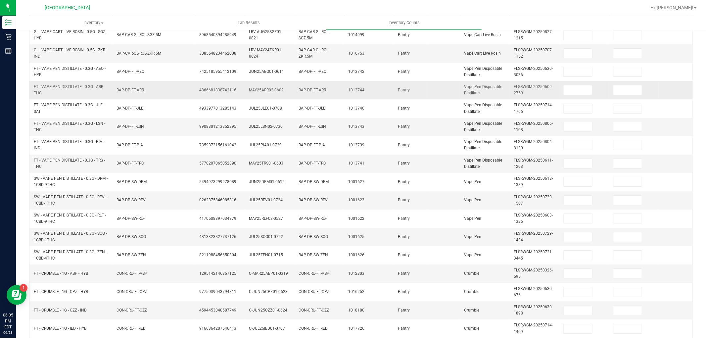
scroll to position [0, 0]
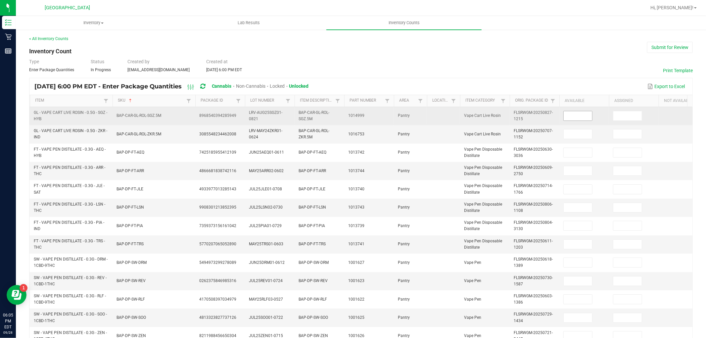
click at [573, 117] on input at bounding box center [578, 115] width 28 height 9
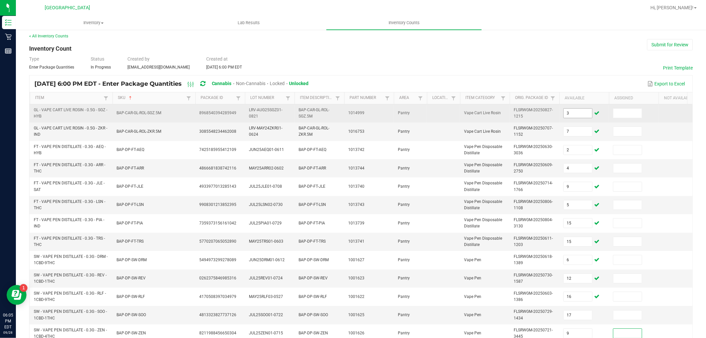
scroll to position [165, 0]
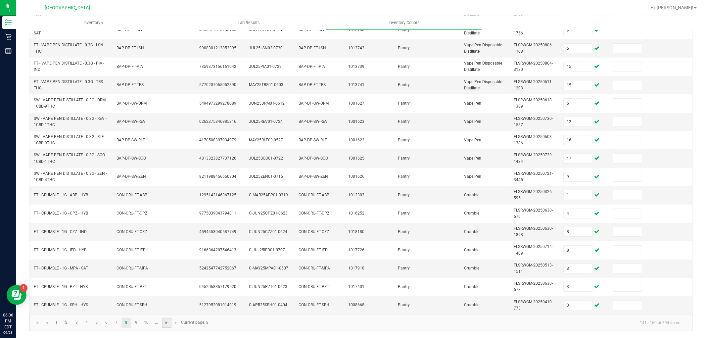
click at [164, 322] on span "Go to the next page" at bounding box center [166, 322] width 5 height 5
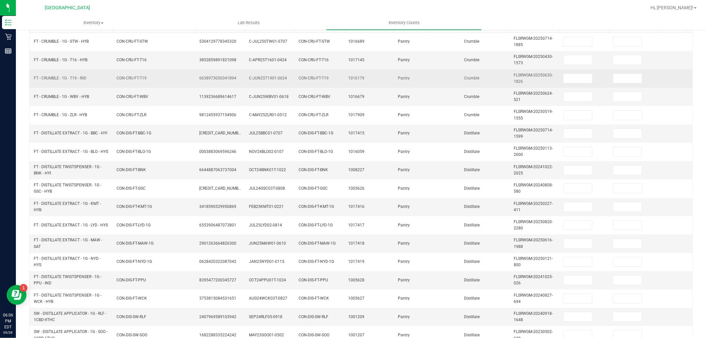
scroll to position [0, 0]
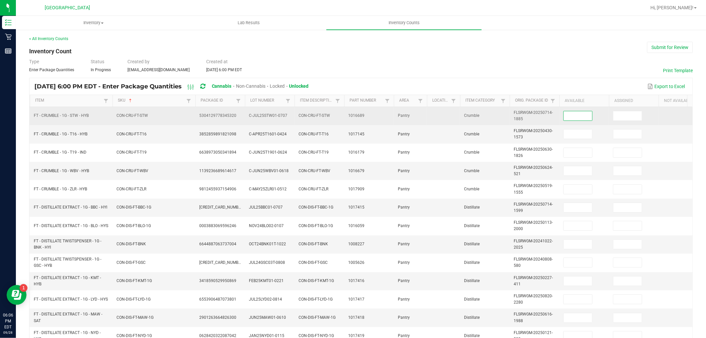
click at [564, 117] on input at bounding box center [578, 115] width 28 height 9
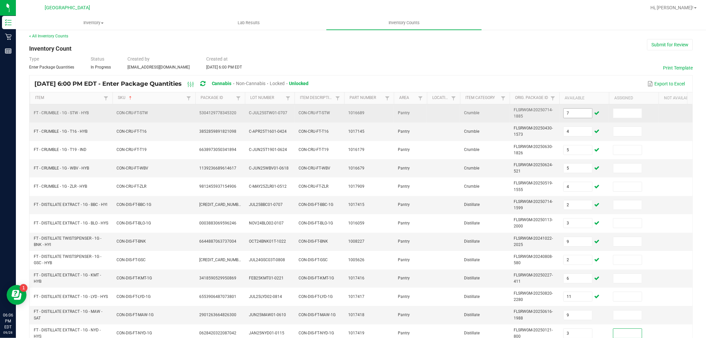
scroll to position [165, 0]
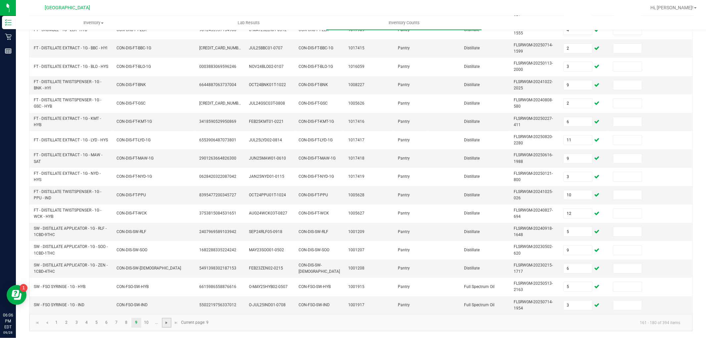
click at [166, 322] on span "Go to the next page" at bounding box center [166, 322] width 5 height 5
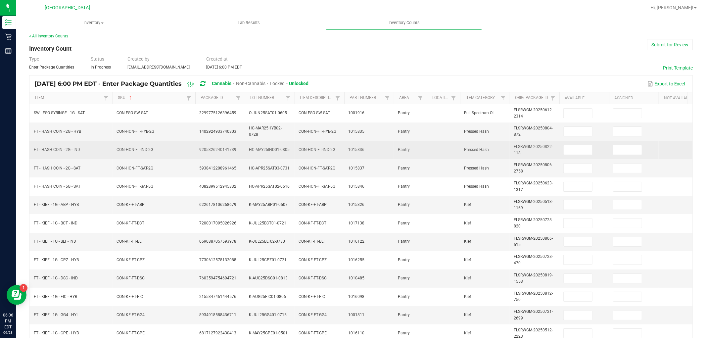
scroll to position [0, 0]
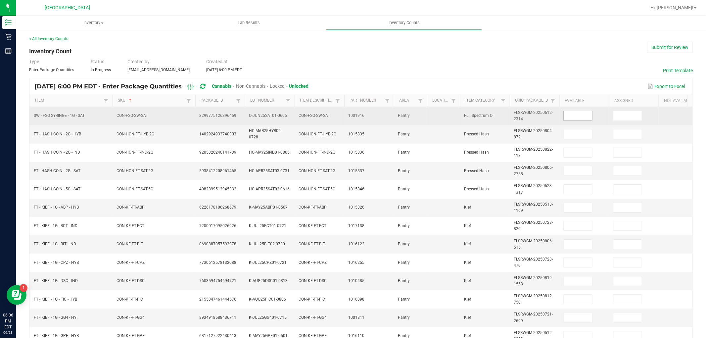
click at [590, 118] on input at bounding box center [578, 115] width 28 height 9
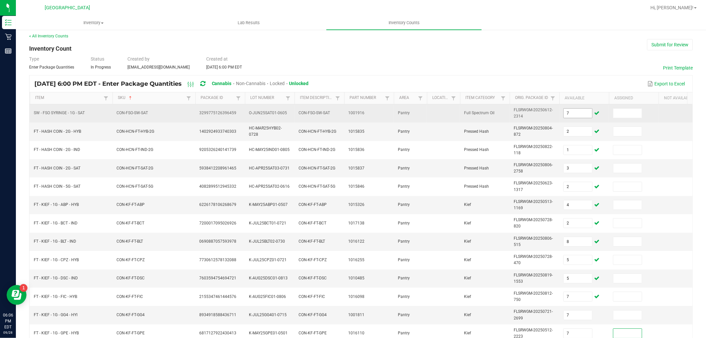
scroll to position [165, 0]
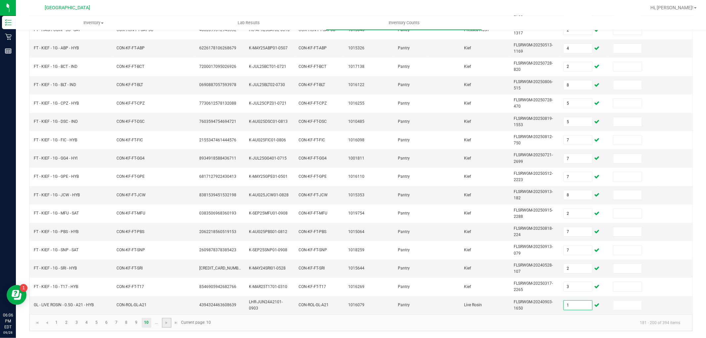
click at [163, 324] on link at bounding box center [167, 323] width 10 height 10
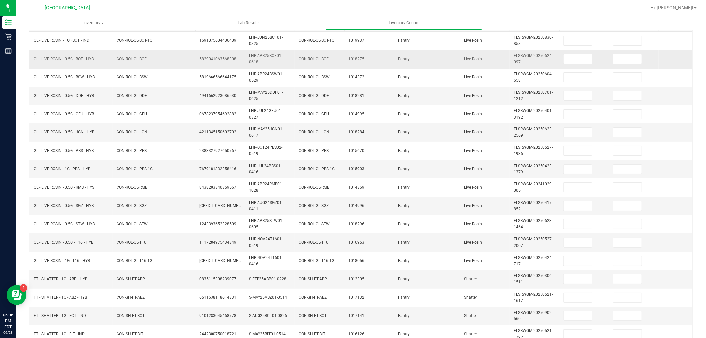
scroll to position [0, 0]
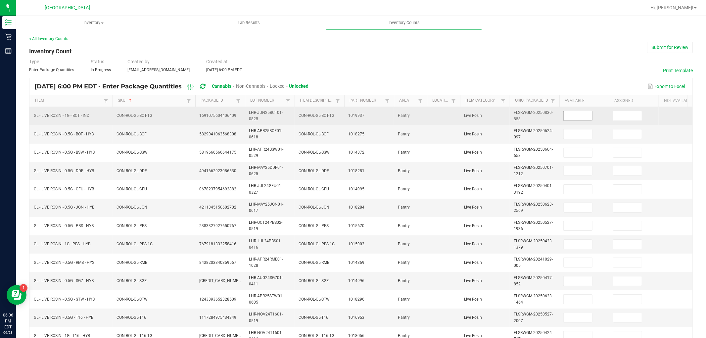
click at [587, 115] on input at bounding box center [578, 115] width 28 height 9
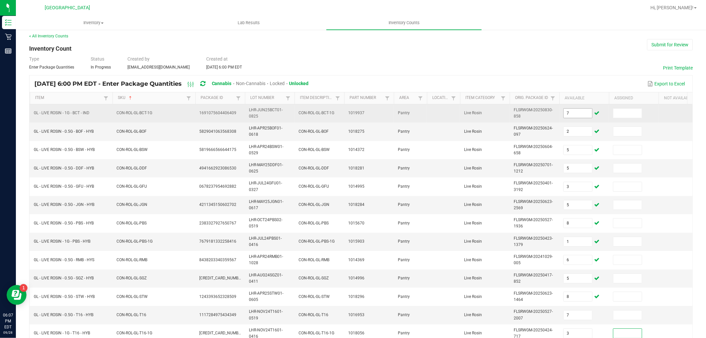
scroll to position [165, 0]
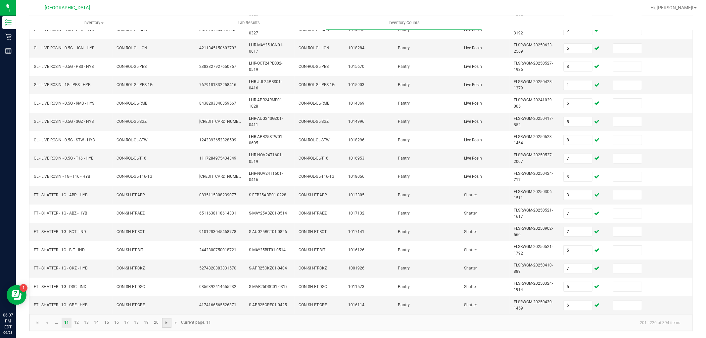
click at [168, 321] on span "Go to the next page" at bounding box center [166, 322] width 5 height 5
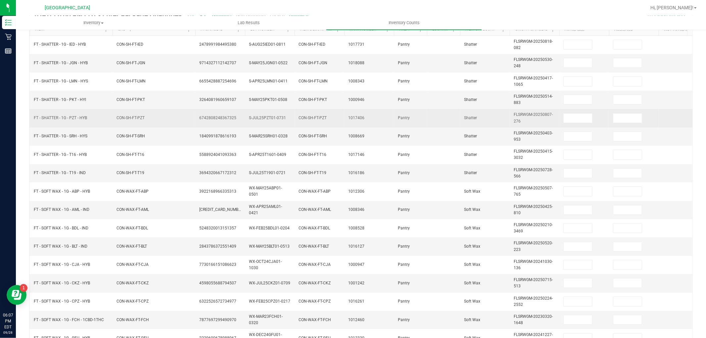
scroll to position [0, 0]
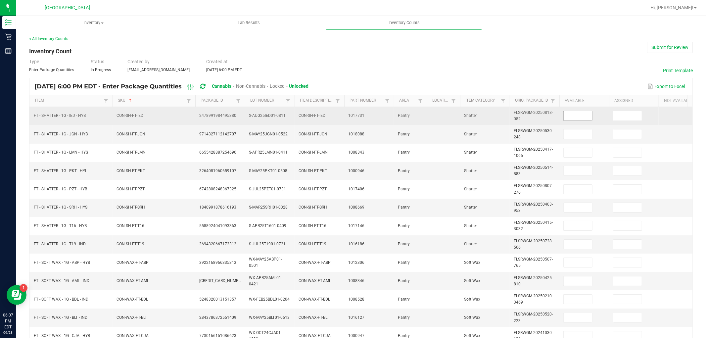
click at [587, 118] on input at bounding box center [578, 115] width 28 height 9
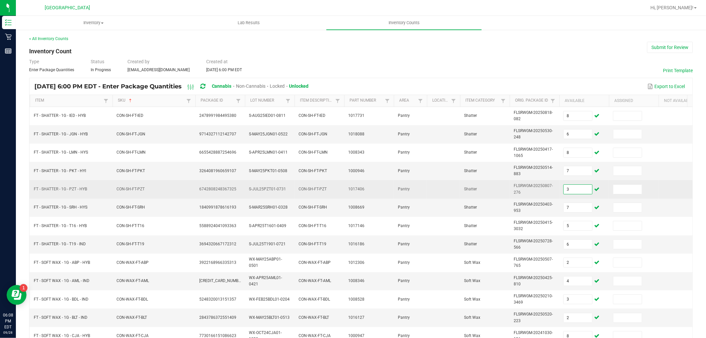
click at [586, 190] on input "3" at bounding box center [578, 189] width 28 height 9
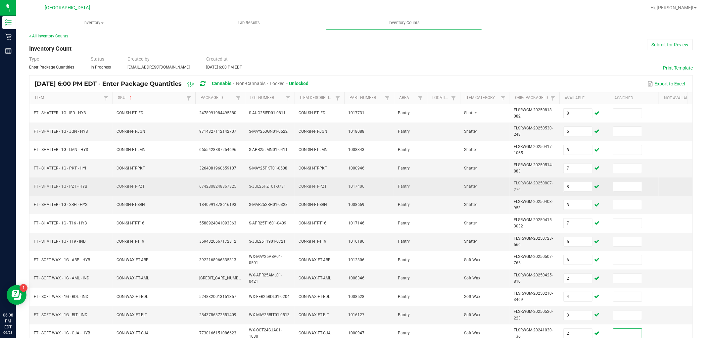
scroll to position [165, 0]
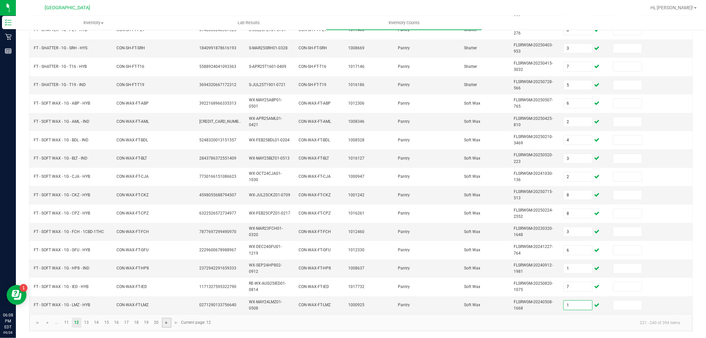
click at [166, 324] on span "Go to the next page" at bounding box center [166, 322] width 5 height 5
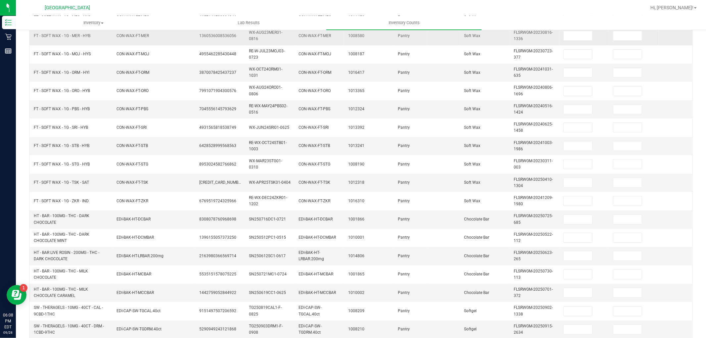
scroll to position [0, 0]
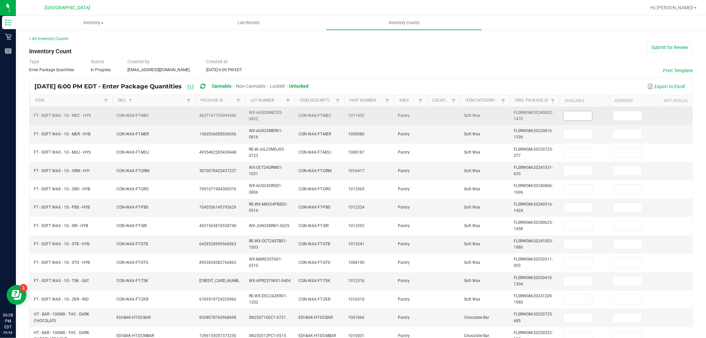
click at [578, 114] on input at bounding box center [578, 115] width 28 height 9
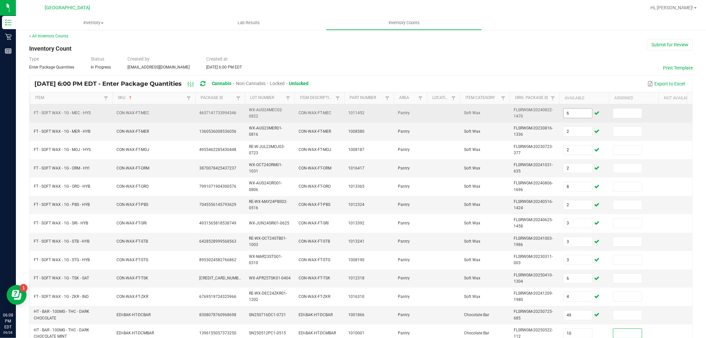
scroll to position [165, 0]
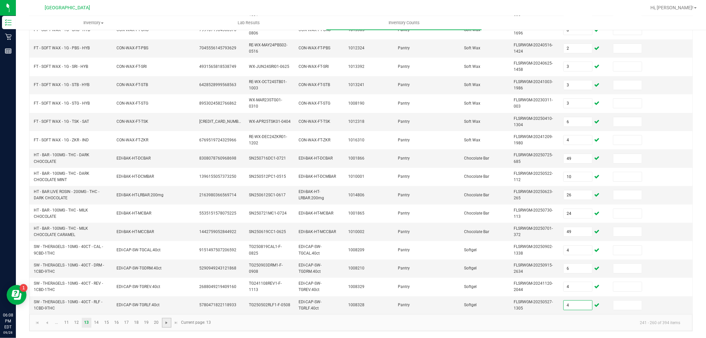
click at [167, 322] on span "Go to the next page" at bounding box center [166, 322] width 5 height 5
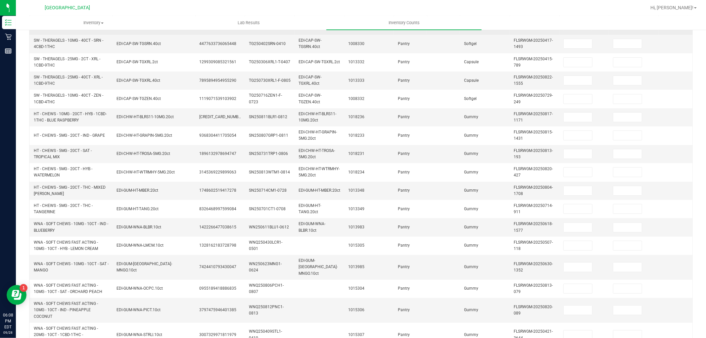
scroll to position [0, 0]
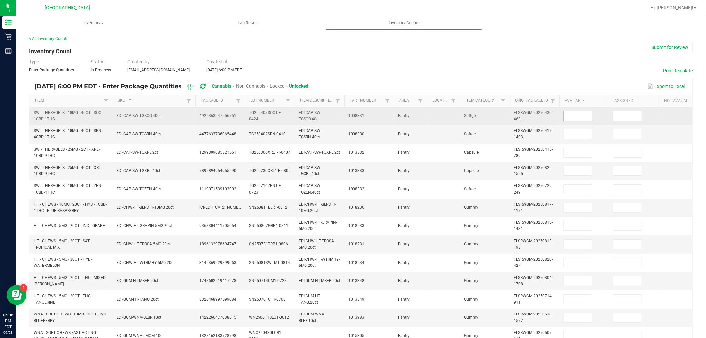
click at [585, 116] on input at bounding box center [578, 115] width 28 height 9
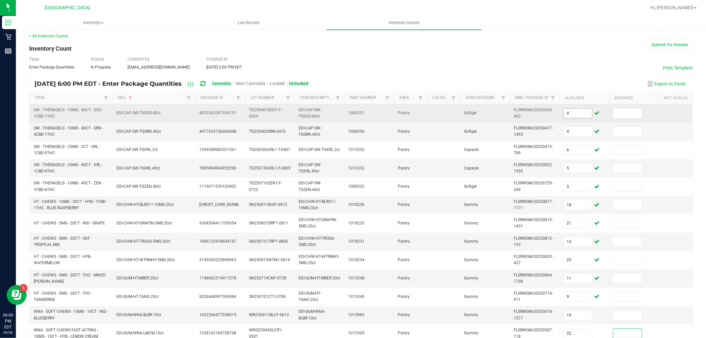
scroll to position [177, 0]
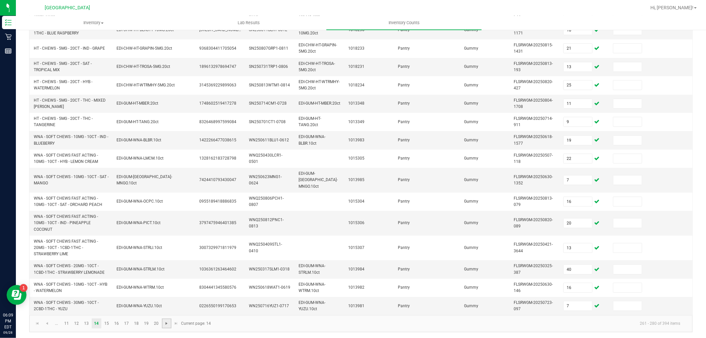
click at [166, 322] on span "Go to the next page" at bounding box center [166, 323] width 5 height 5
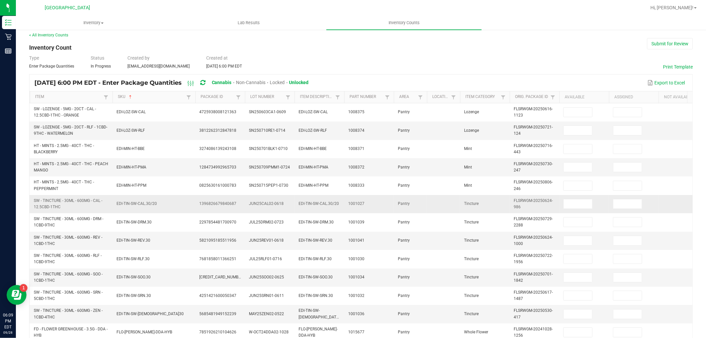
scroll to position [0, 0]
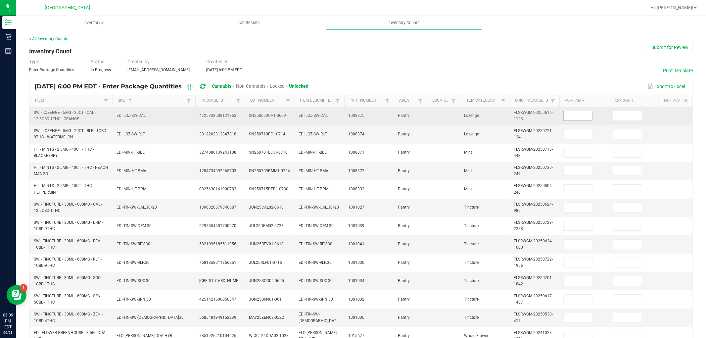
click at [581, 120] on span at bounding box center [577, 116] width 29 height 10
click at [581, 118] on input at bounding box center [578, 115] width 28 height 9
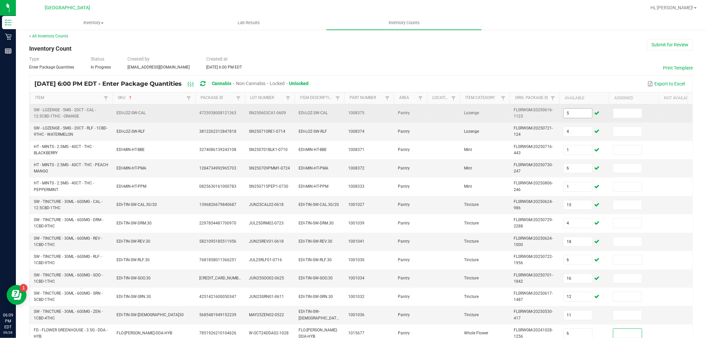
scroll to position [165, 0]
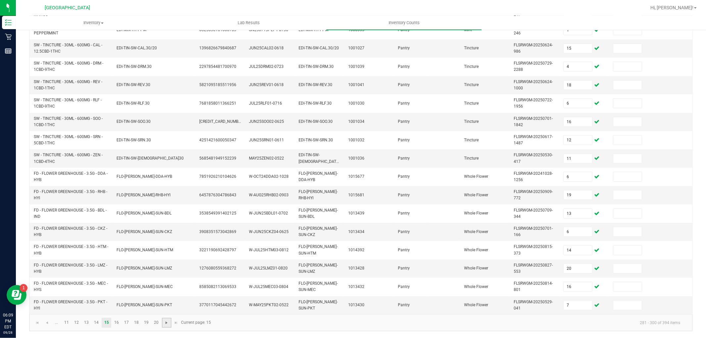
click at [169, 322] on span "Go to the next page" at bounding box center [166, 322] width 5 height 5
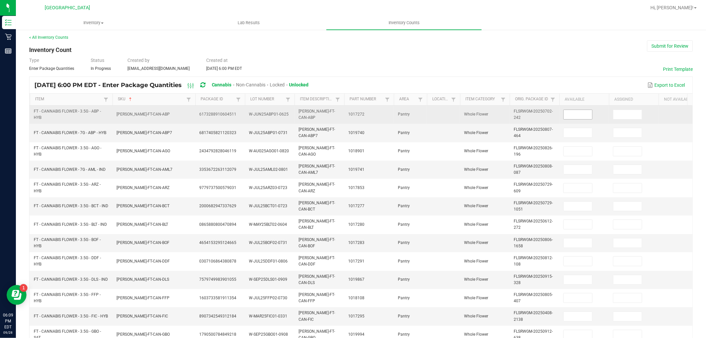
scroll to position [0, 0]
click at [575, 116] on input at bounding box center [578, 115] width 28 height 9
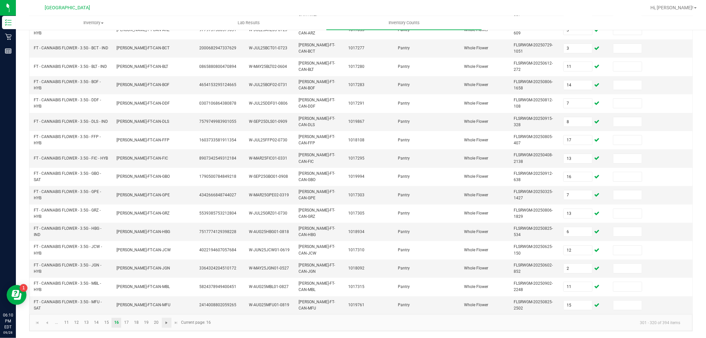
click at [164, 323] on span "Go to the next page" at bounding box center [166, 322] width 5 height 5
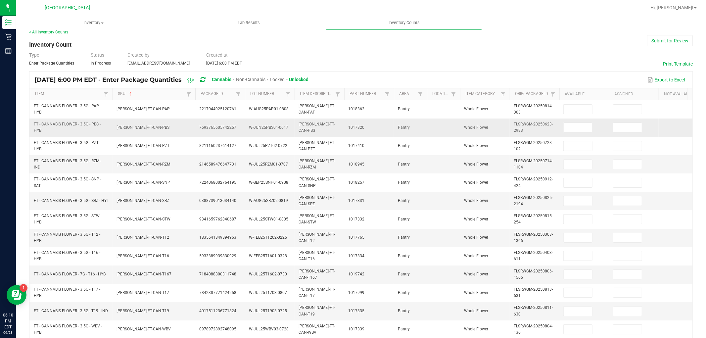
scroll to position [0, 0]
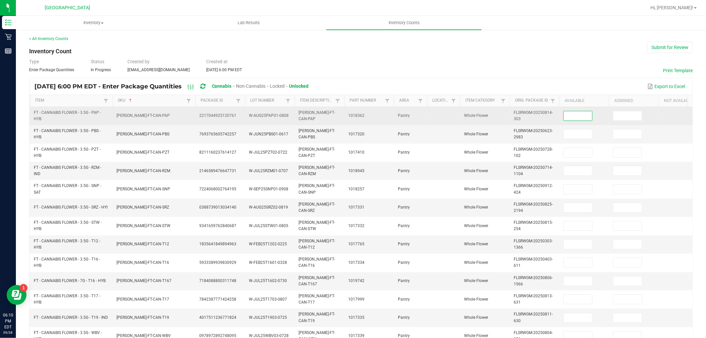
click at [582, 113] on input at bounding box center [578, 115] width 28 height 9
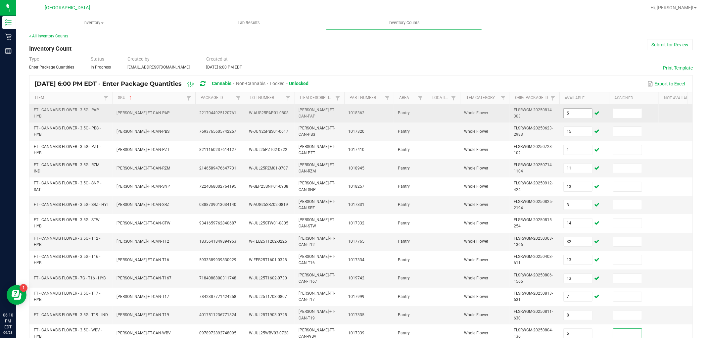
scroll to position [165, 0]
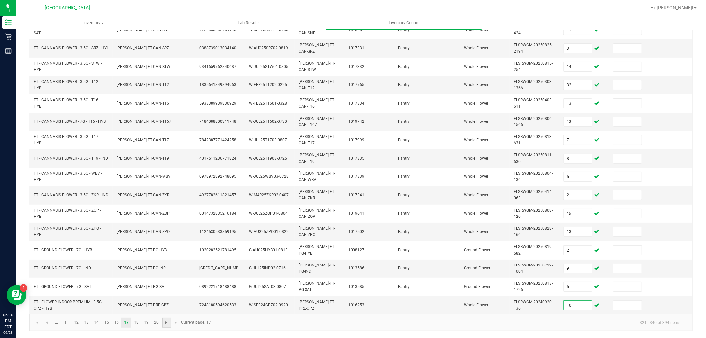
click at [167, 321] on span "Go to the next page" at bounding box center [166, 322] width 5 height 5
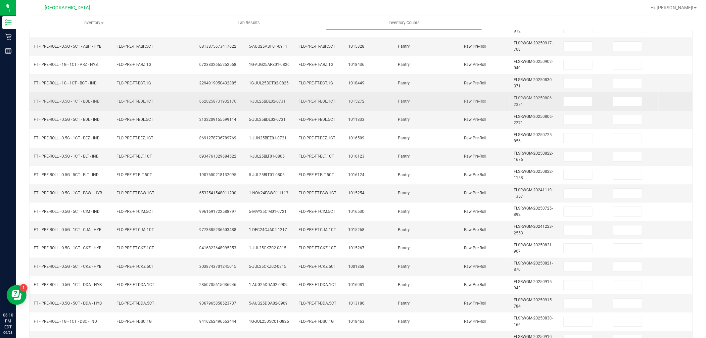
scroll to position [0, 0]
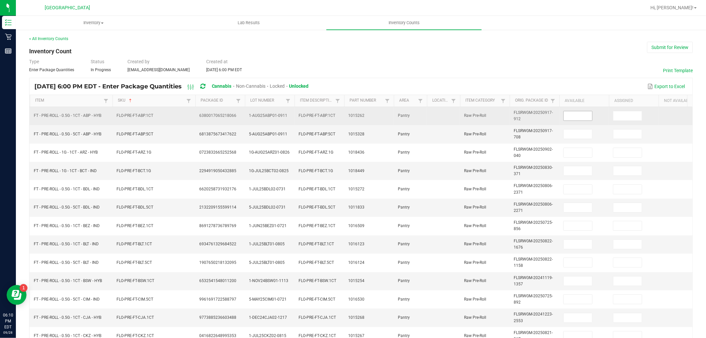
click at [584, 118] on input at bounding box center [578, 115] width 28 height 9
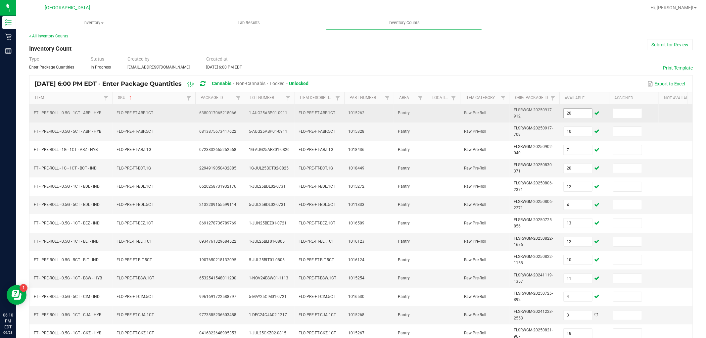
scroll to position [165, 0]
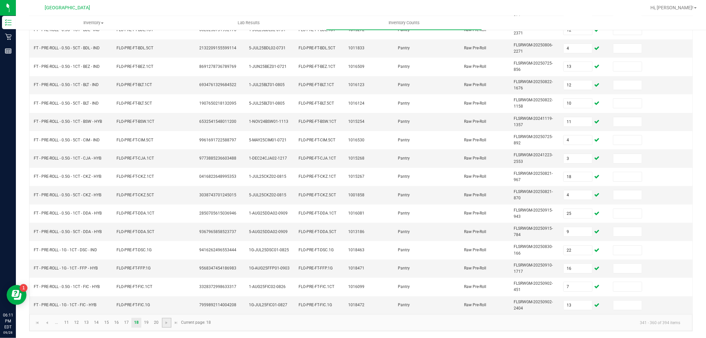
click at [166, 326] on link at bounding box center [167, 323] width 10 height 10
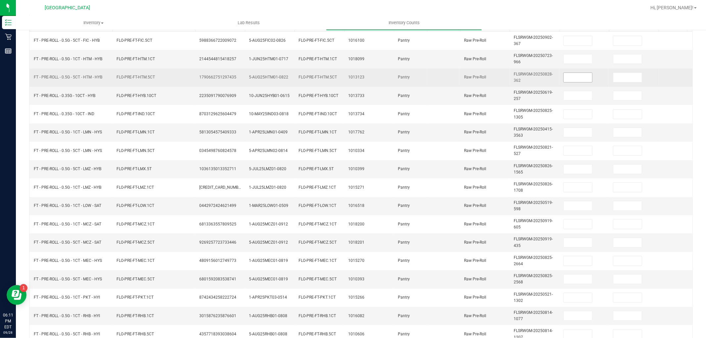
scroll to position [18, 0]
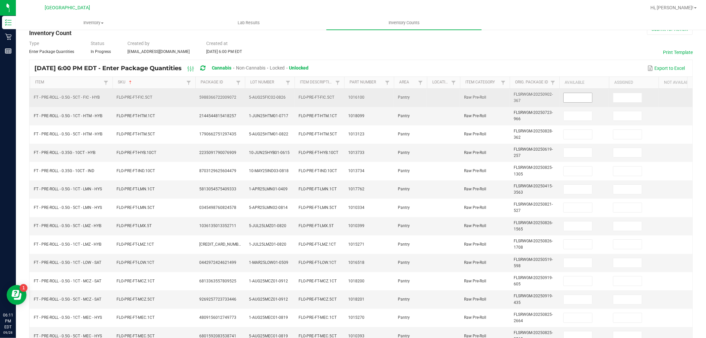
click at [578, 96] on input at bounding box center [578, 97] width 28 height 9
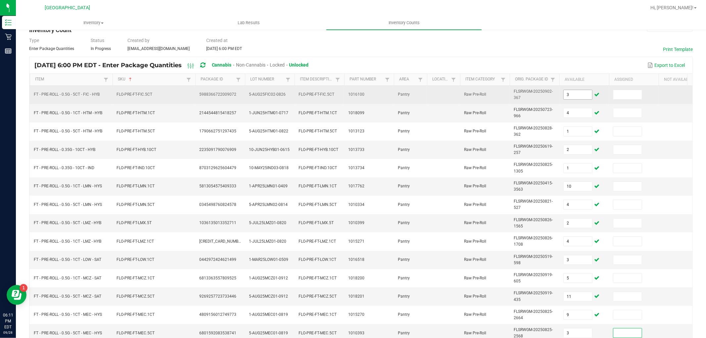
scroll to position [165, 0]
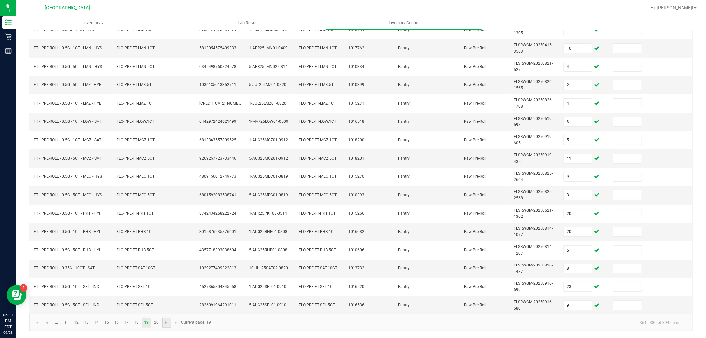
click at [165, 319] on link at bounding box center [167, 323] width 10 height 10
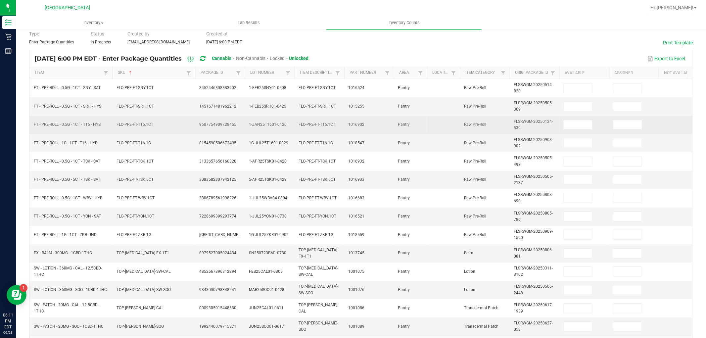
scroll to position [0, 0]
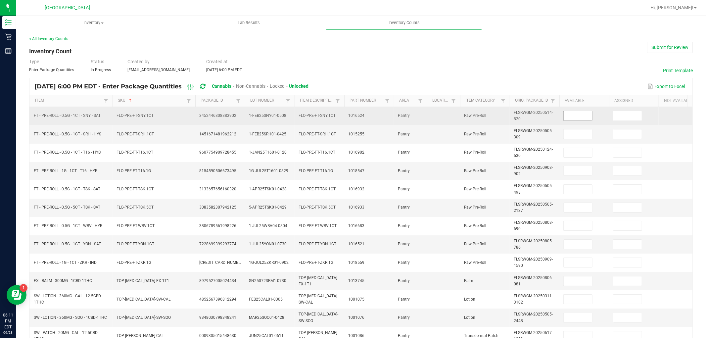
click at [584, 116] on input at bounding box center [578, 115] width 28 height 9
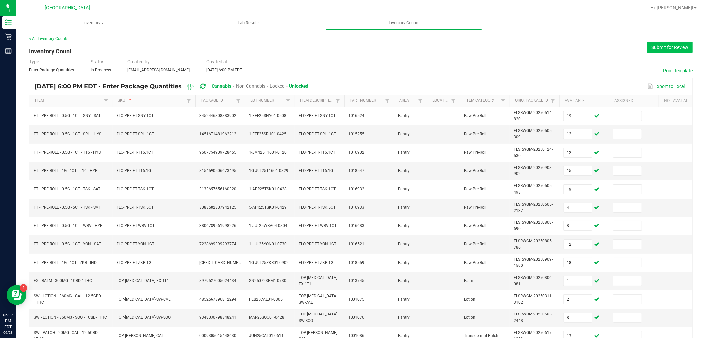
click at [647, 51] on button "Submit for Review" at bounding box center [670, 47] width 46 height 11
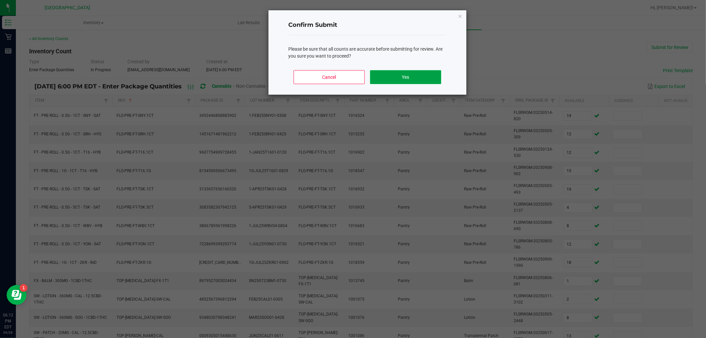
click at [403, 77] on button "Yes" at bounding box center [405, 77] width 71 height 14
